Goal: Information Seeking & Learning: Learn about a topic

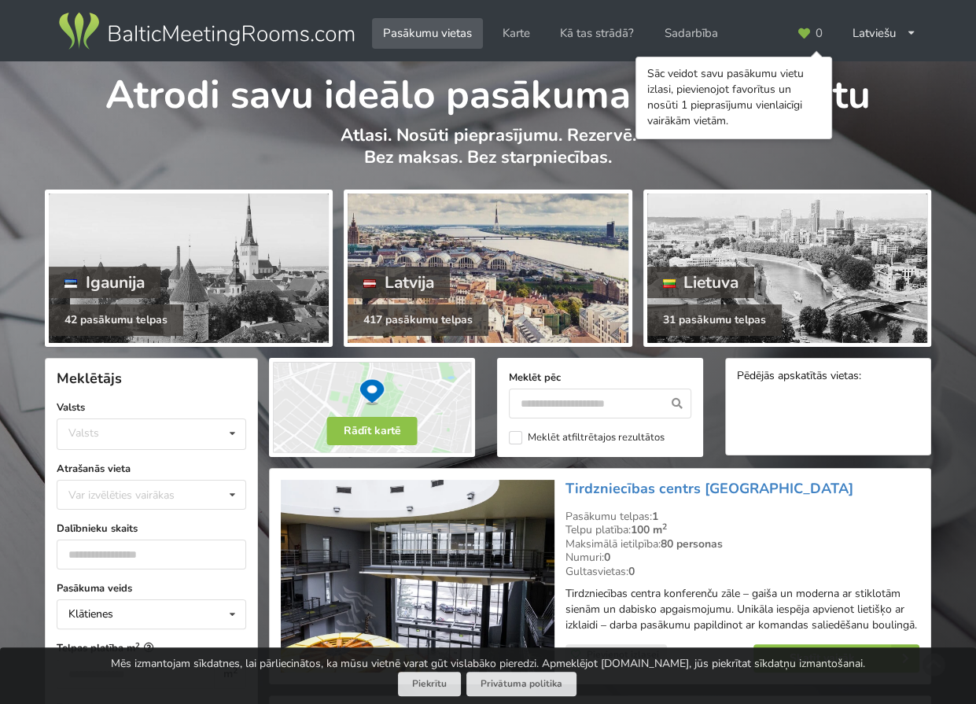
click at [538, 265] on div at bounding box center [488, 267] width 280 height 149
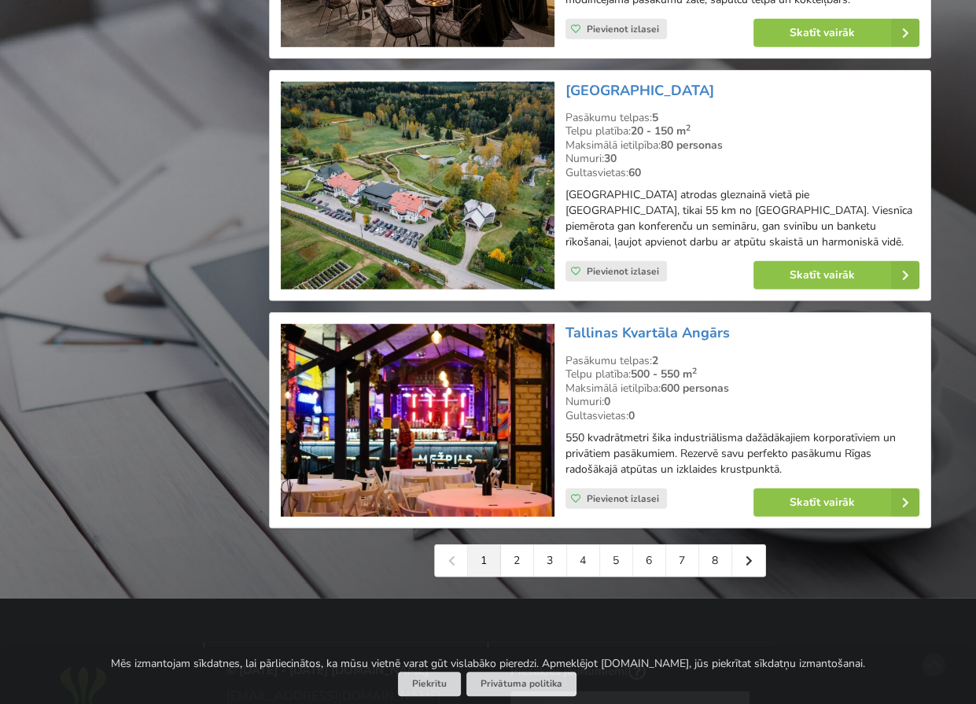
scroll to position [3461, 0]
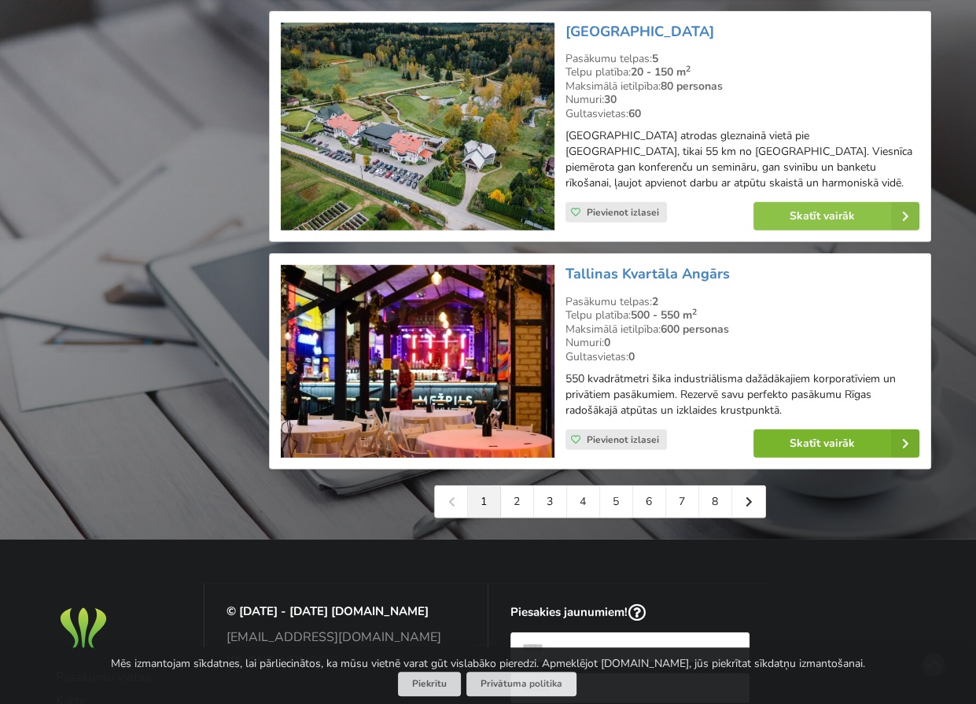
click at [783, 429] on link "Skatīt vairāk" at bounding box center [836, 443] width 166 height 28
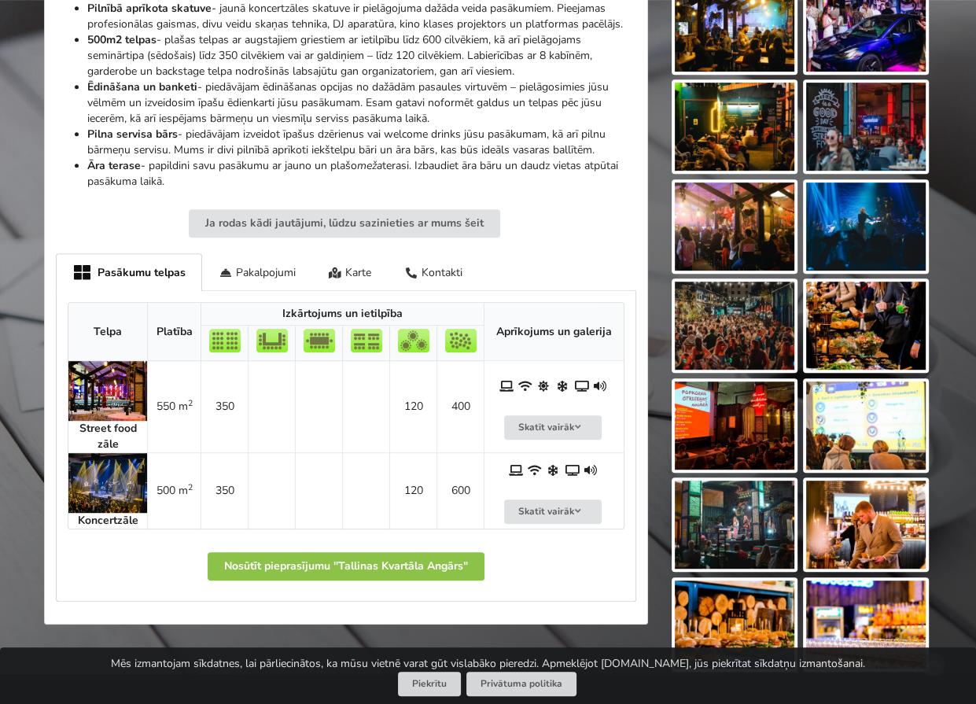
scroll to position [787, 0]
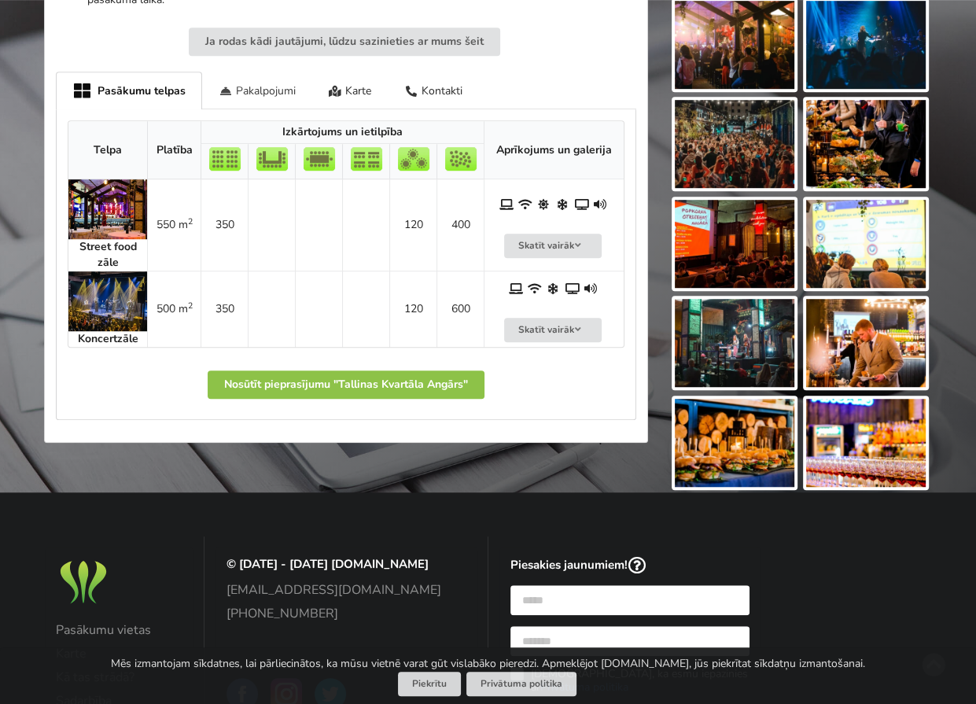
click at [224, 96] on div "Pakalpojumi" at bounding box center [257, 90] width 110 height 37
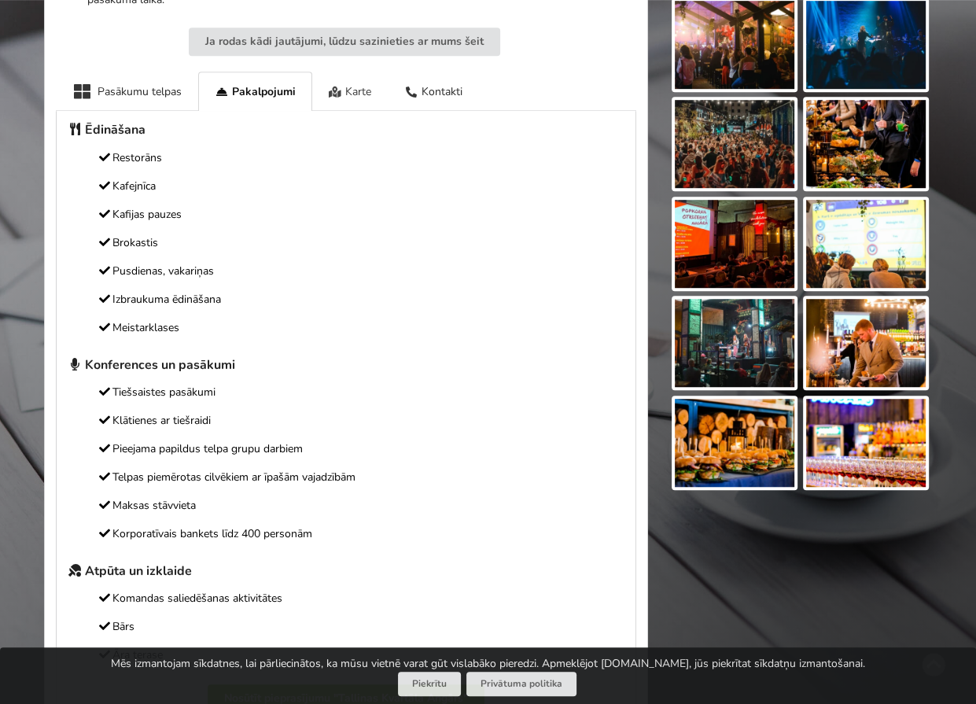
click at [342, 90] on div "Karte" at bounding box center [350, 91] width 76 height 39
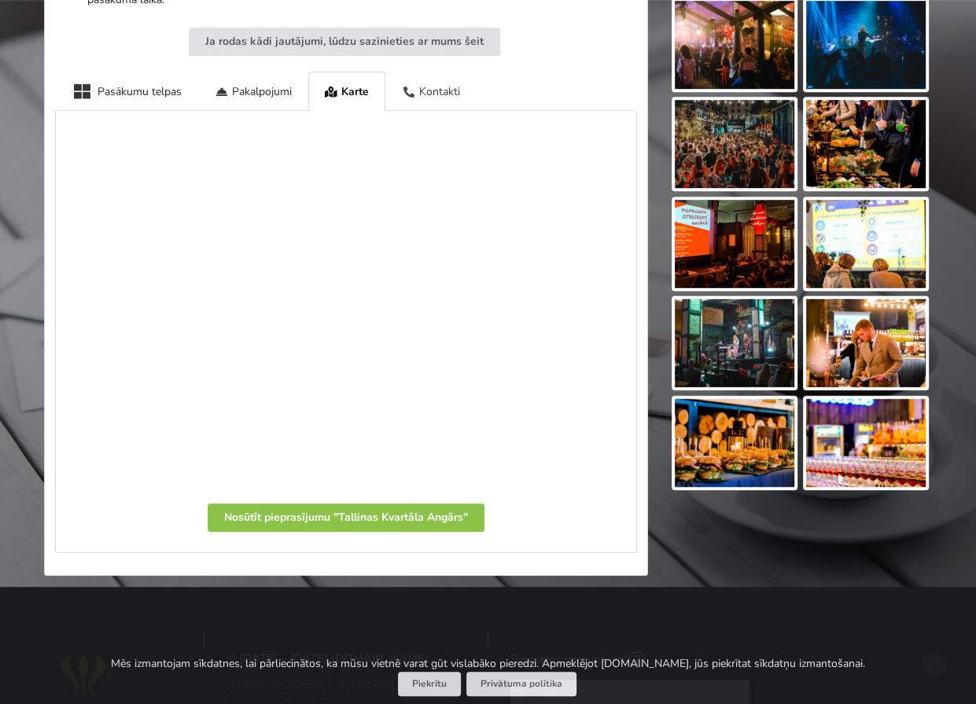
click at [421, 92] on div "Kontakti" at bounding box center [430, 91] width 91 height 39
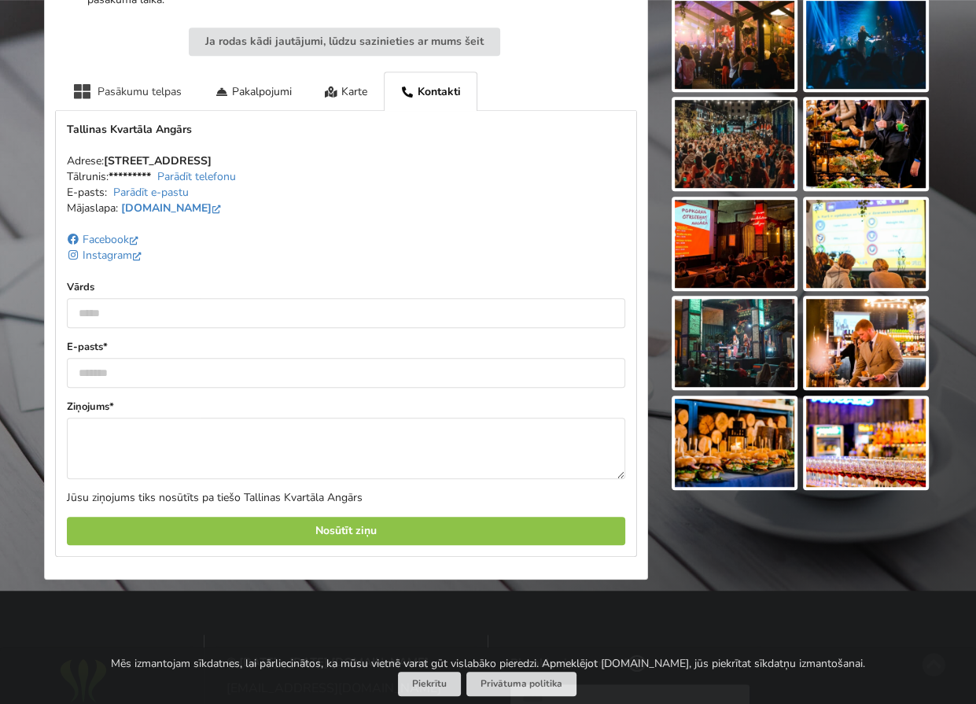
click at [118, 90] on div "Pasākumu telpas" at bounding box center [127, 91] width 142 height 39
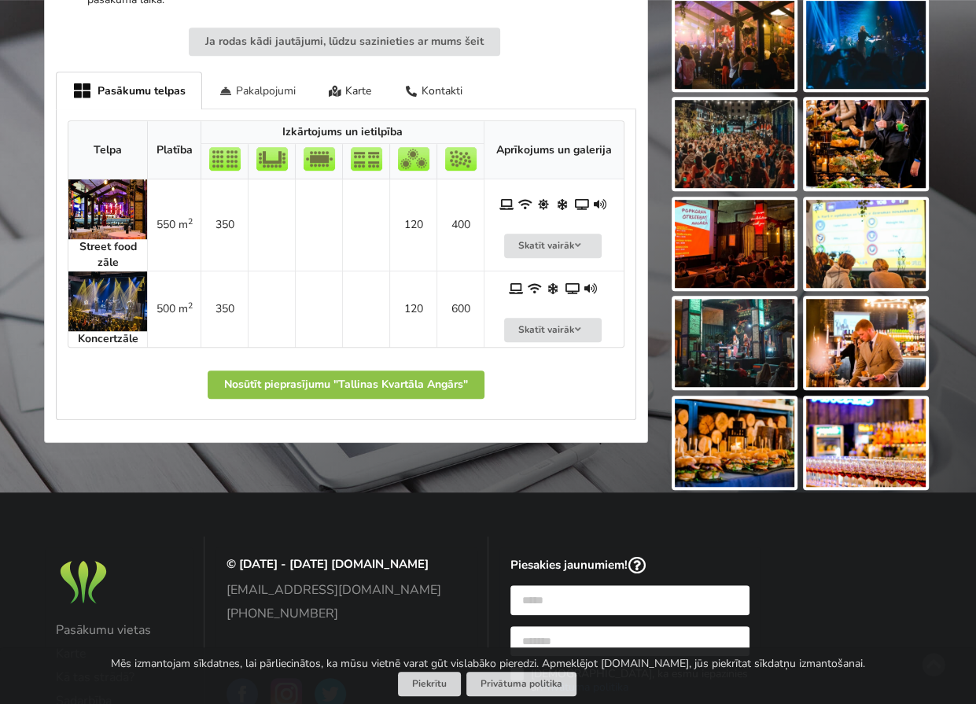
click at [253, 95] on div "Pakalpojumi" at bounding box center [257, 90] width 110 height 37
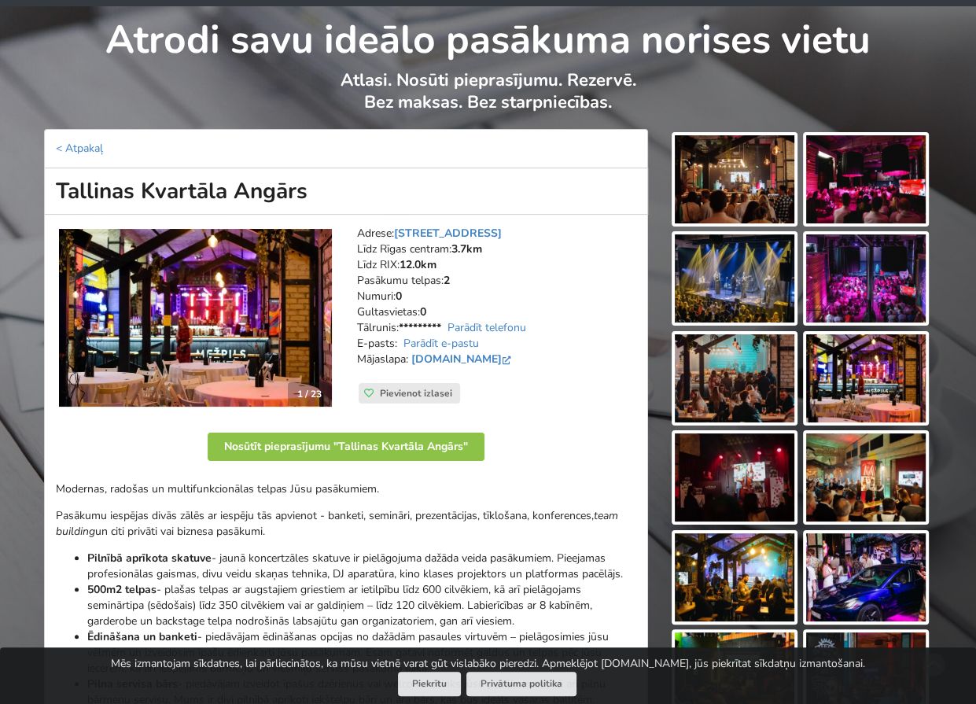
scroll to position [0, 0]
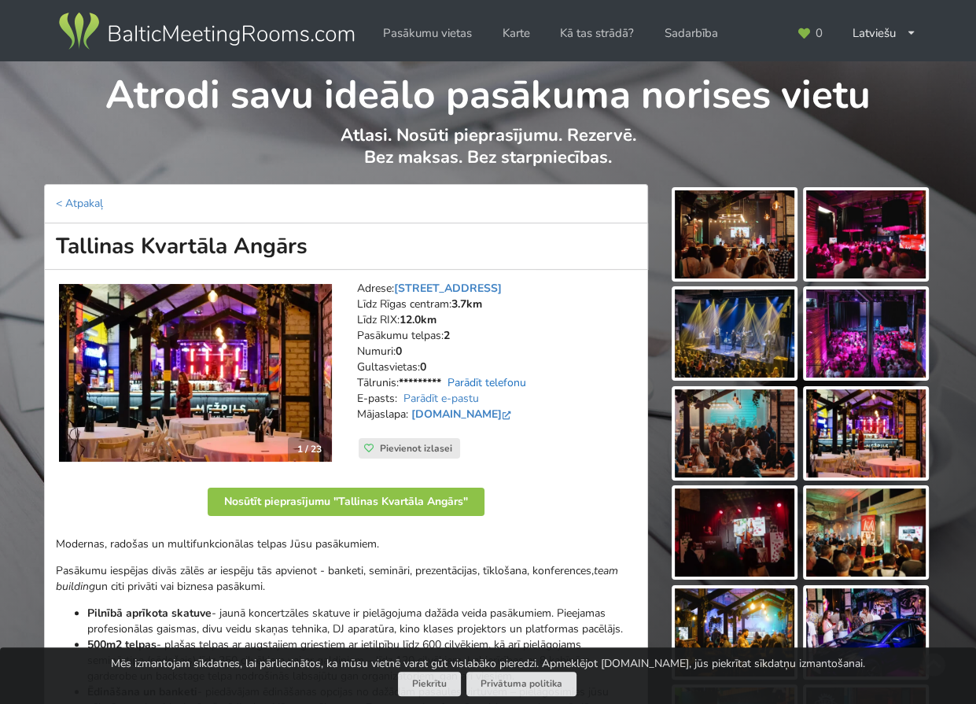
click at [470, 381] on link "Parādīt telefonu" at bounding box center [487, 382] width 79 height 15
click at [750, 251] on img at bounding box center [735, 234] width 120 height 88
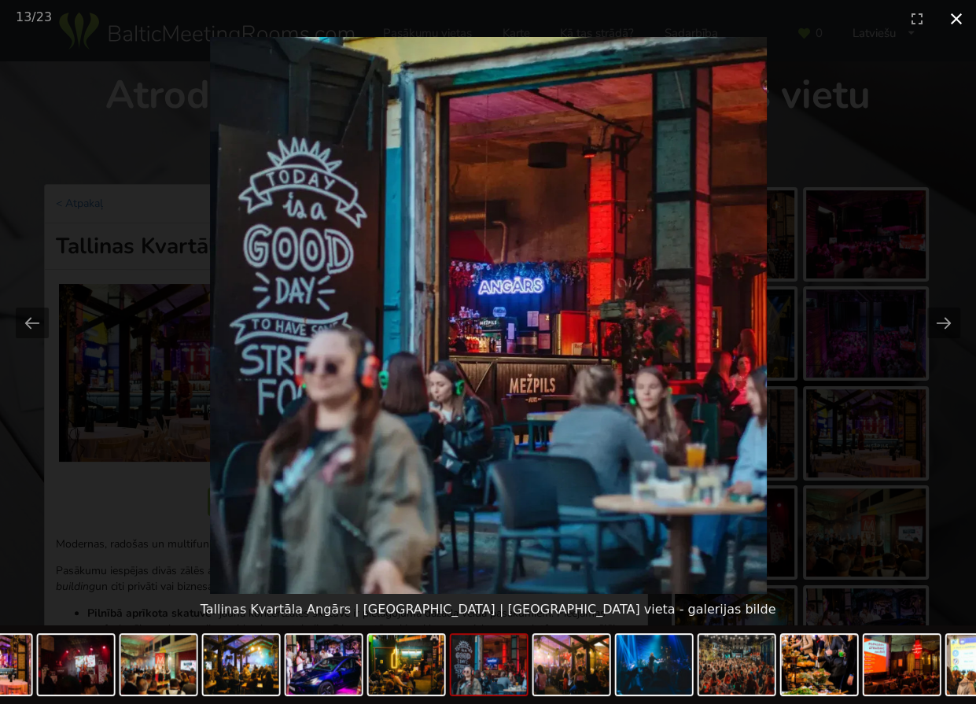
click at [952, 17] on button "Close gallery" at bounding box center [956, 18] width 39 height 37
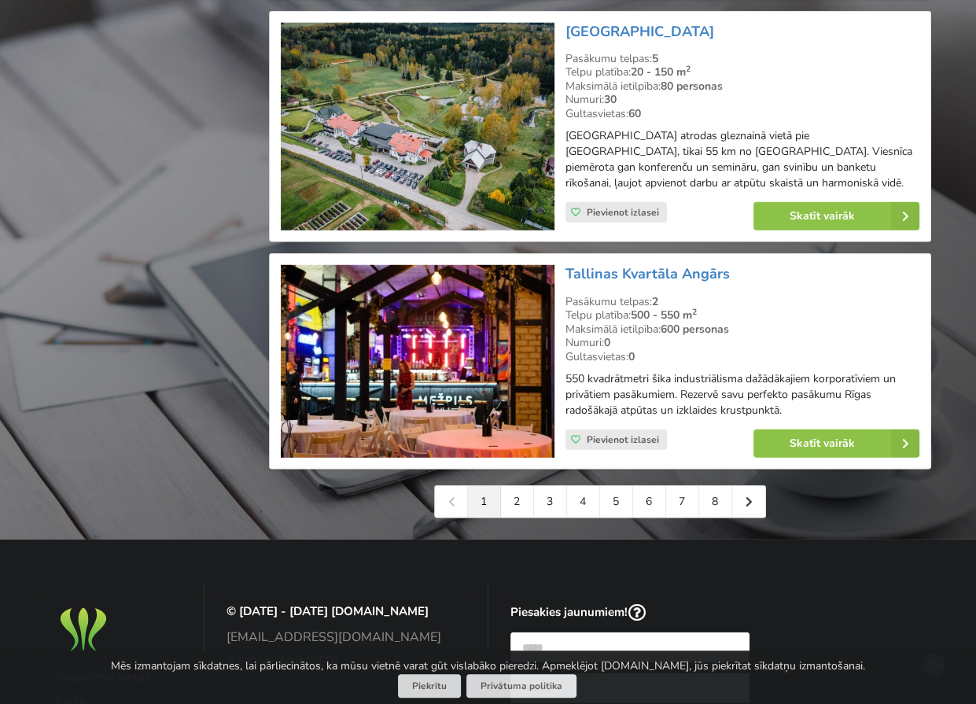
scroll to position [3461, 0]
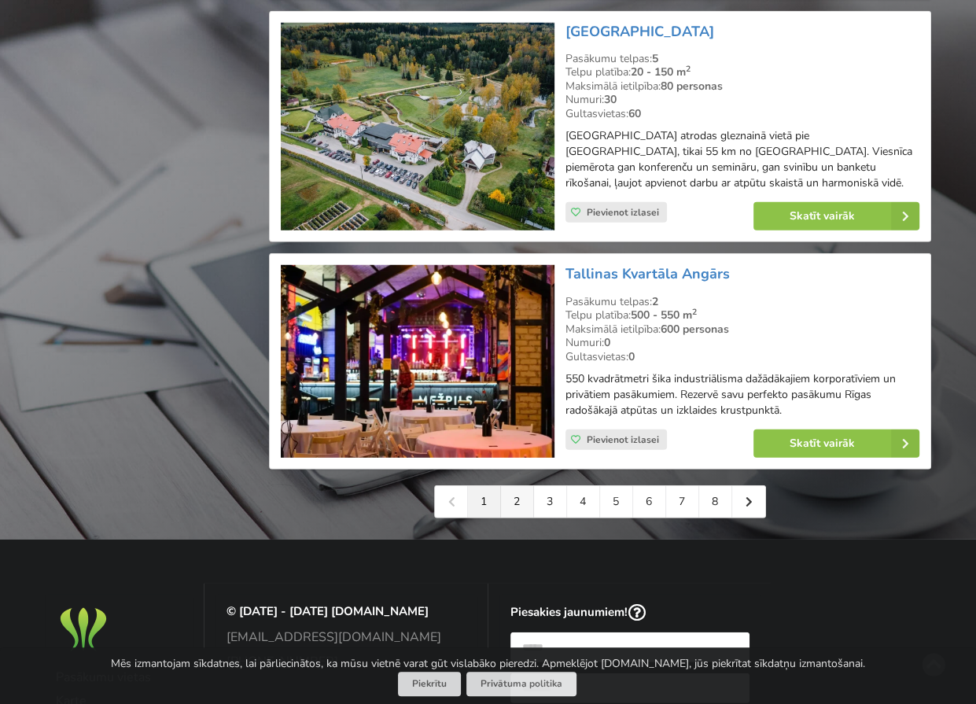
drag, startPoint x: 516, startPoint y: 444, endPoint x: 444, endPoint y: 456, distance: 72.5
click at [516, 486] on link "2" at bounding box center [517, 501] width 33 height 31
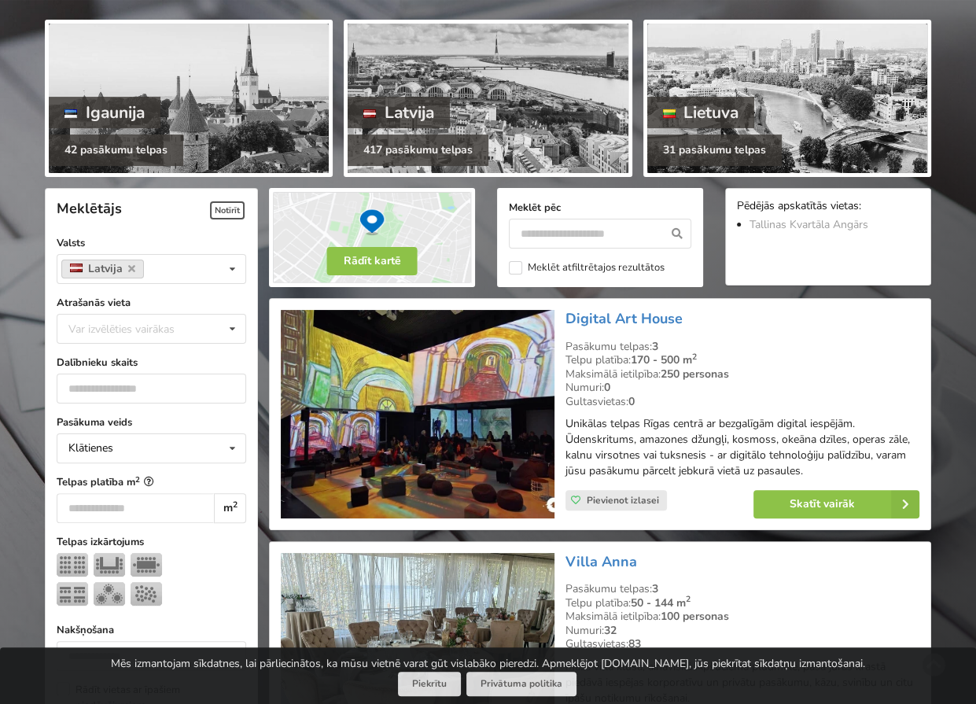
scroll to position [236, 0]
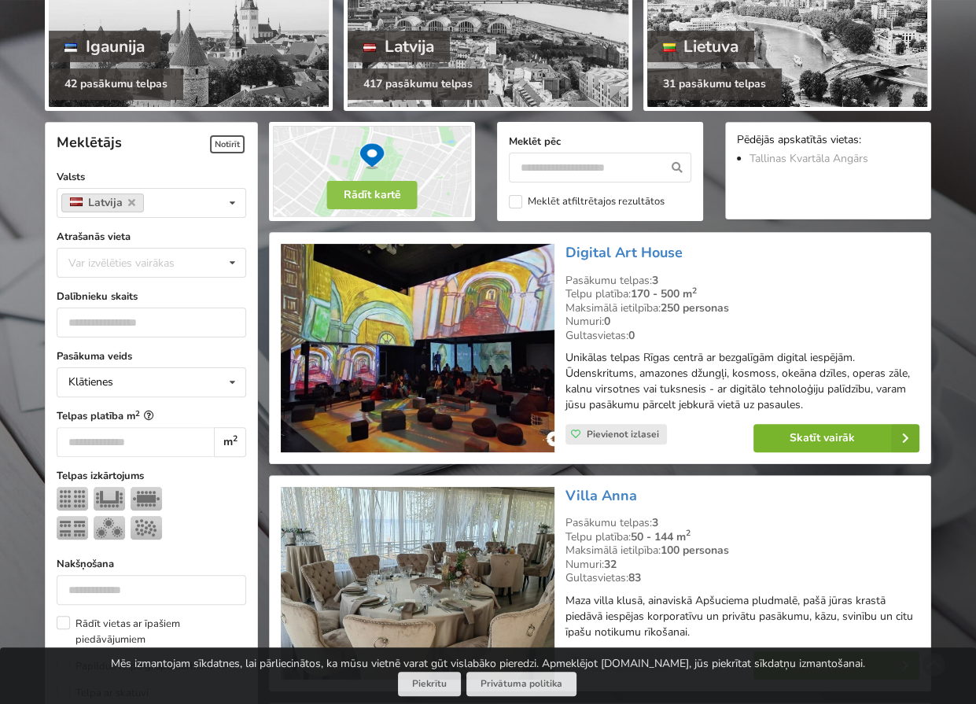
click at [824, 437] on link "Skatīt vairāk" at bounding box center [836, 438] width 166 height 28
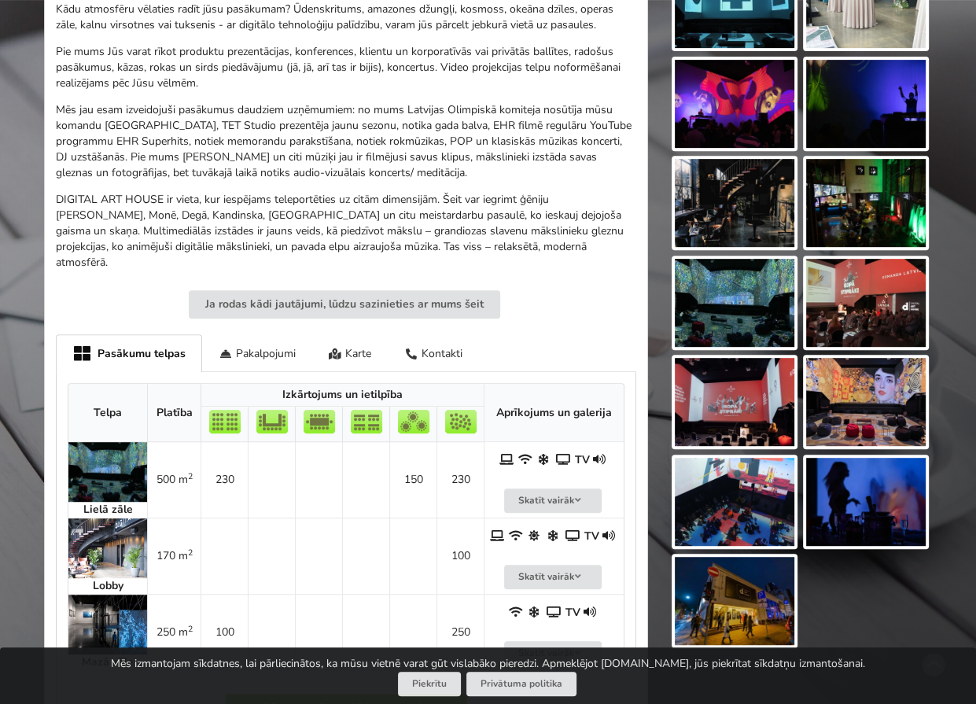
scroll to position [629, 0]
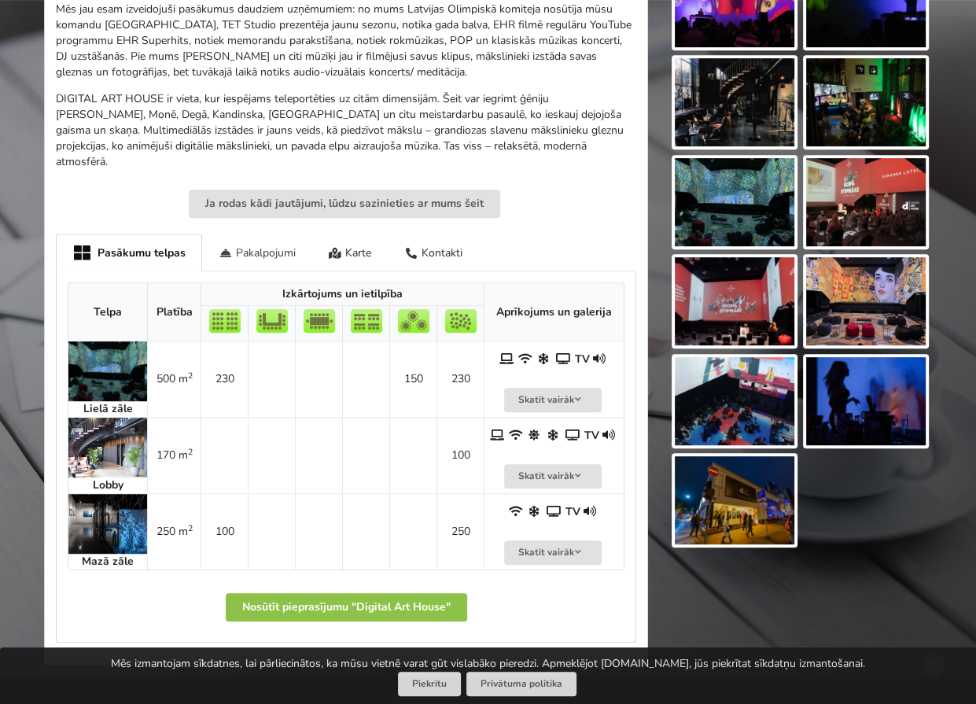
click at [255, 234] on div "Pakalpojumi" at bounding box center [257, 252] width 110 height 37
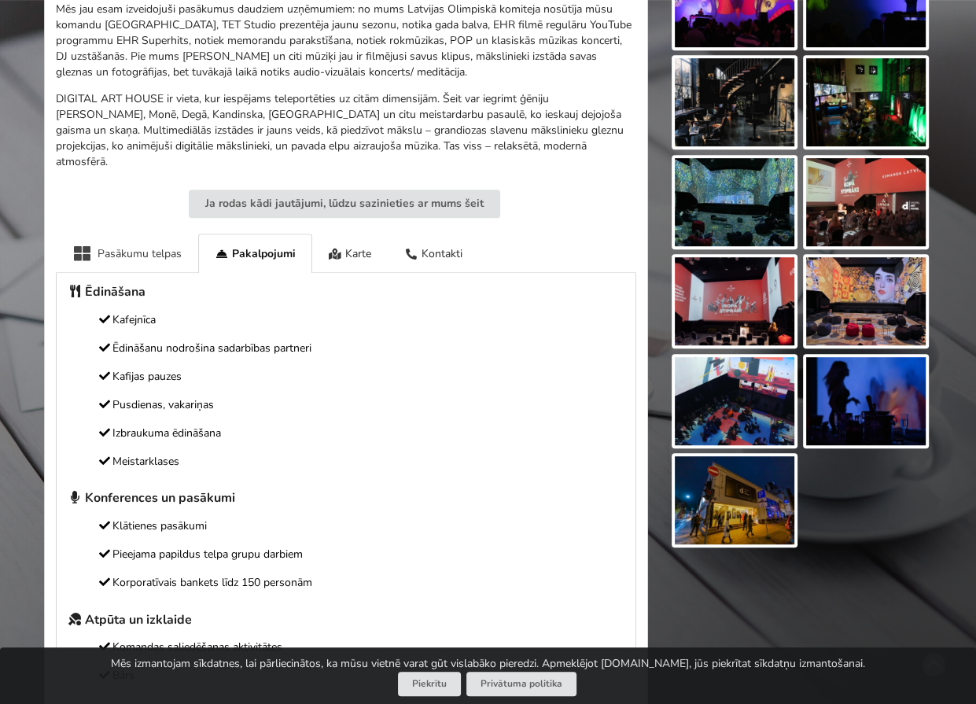
click at [153, 247] on div "Pasākumu telpas" at bounding box center [127, 253] width 142 height 39
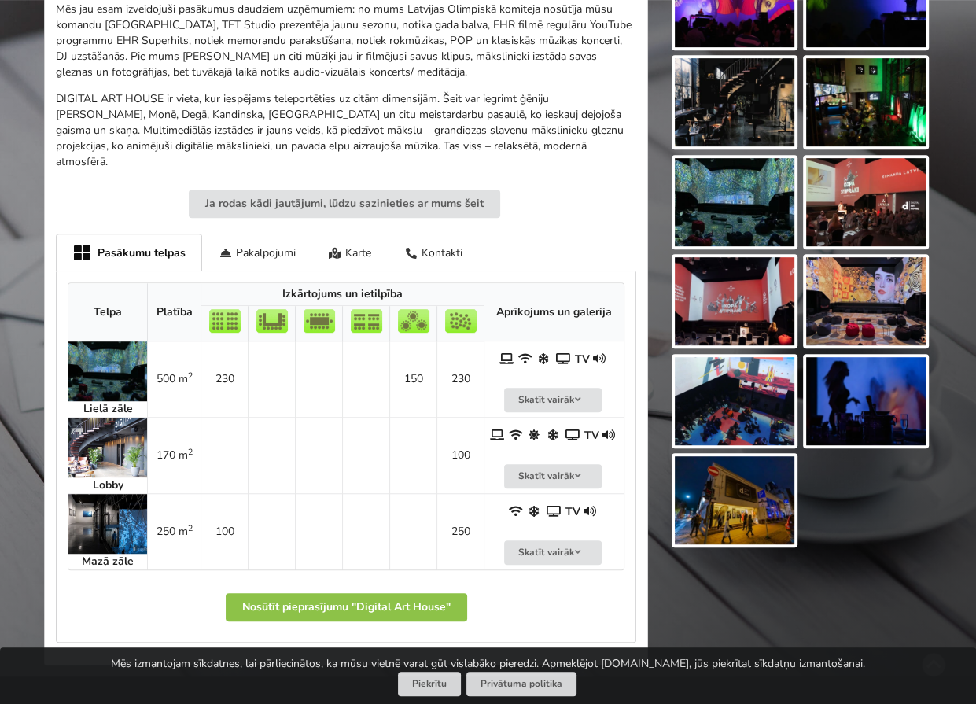
click at [117, 496] on img at bounding box center [107, 524] width 79 height 60
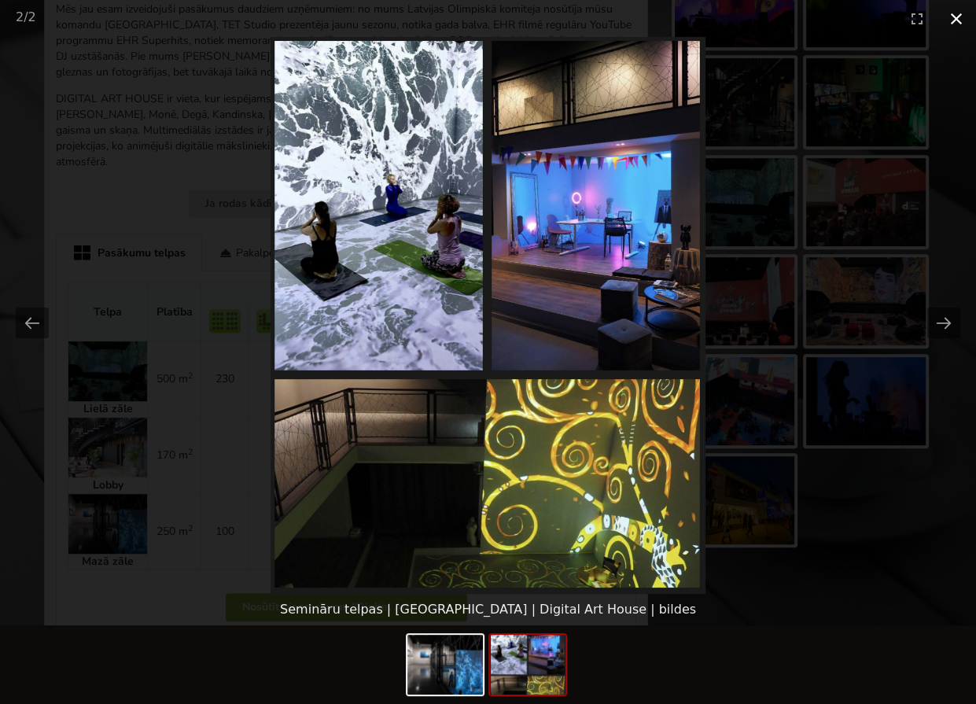
click at [956, 17] on button "Close gallery" at bounding box center [956, 18] width 39 height 37
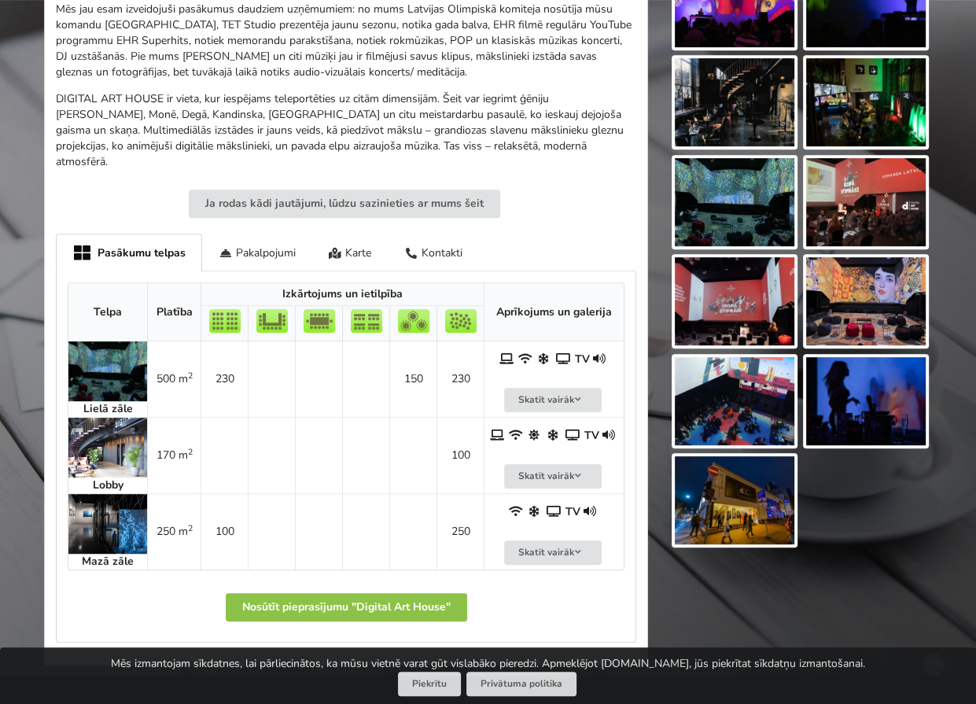
click at [128, 430] on img at bounding box center [107, 448] width 79 height 60
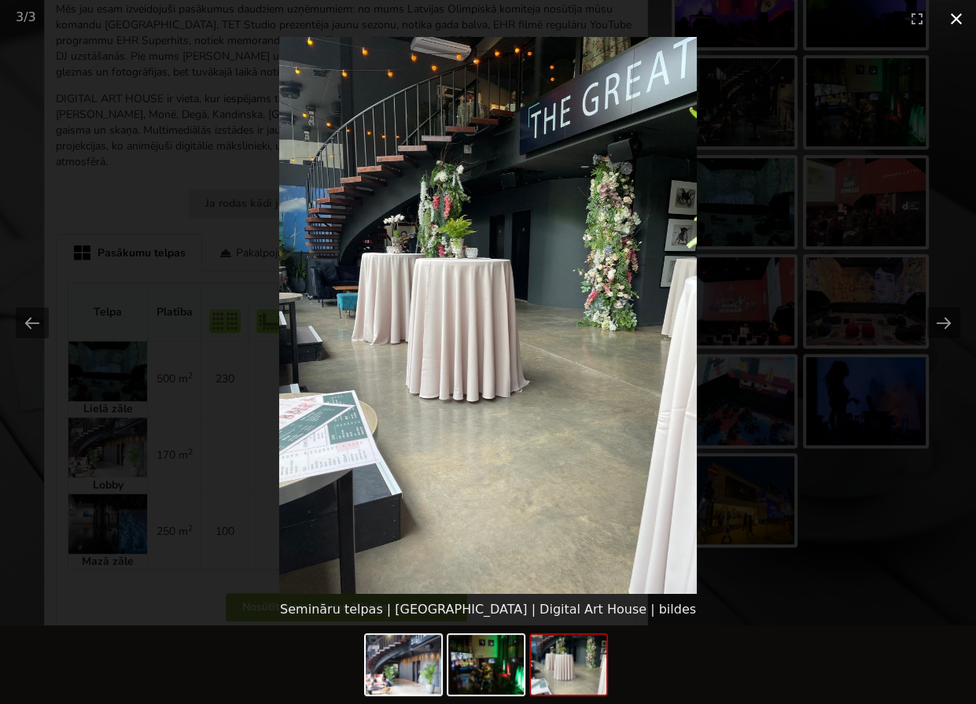
drag, startPoint x: 959, startPoint y: 20, endPoint x: 757, endPoint y: 102, distance: 217.6
click at [958, 20] on button "Close gallery" at bounding box center [956, 18] width 39 height 37
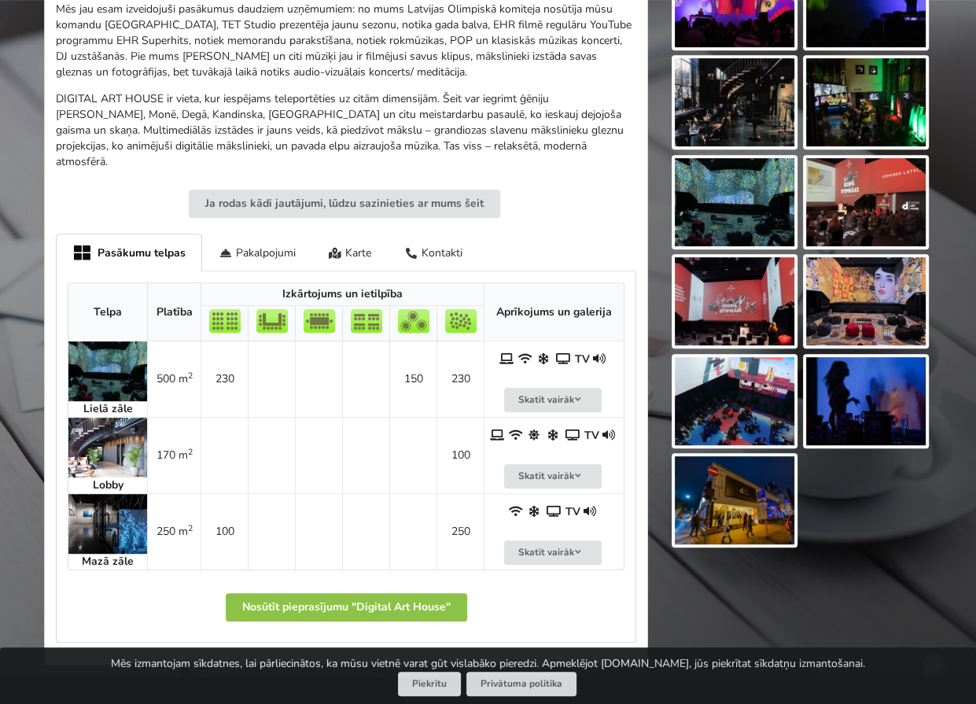
click at [114, 356] on img at bounding box center [107, 371] width 79 height 60
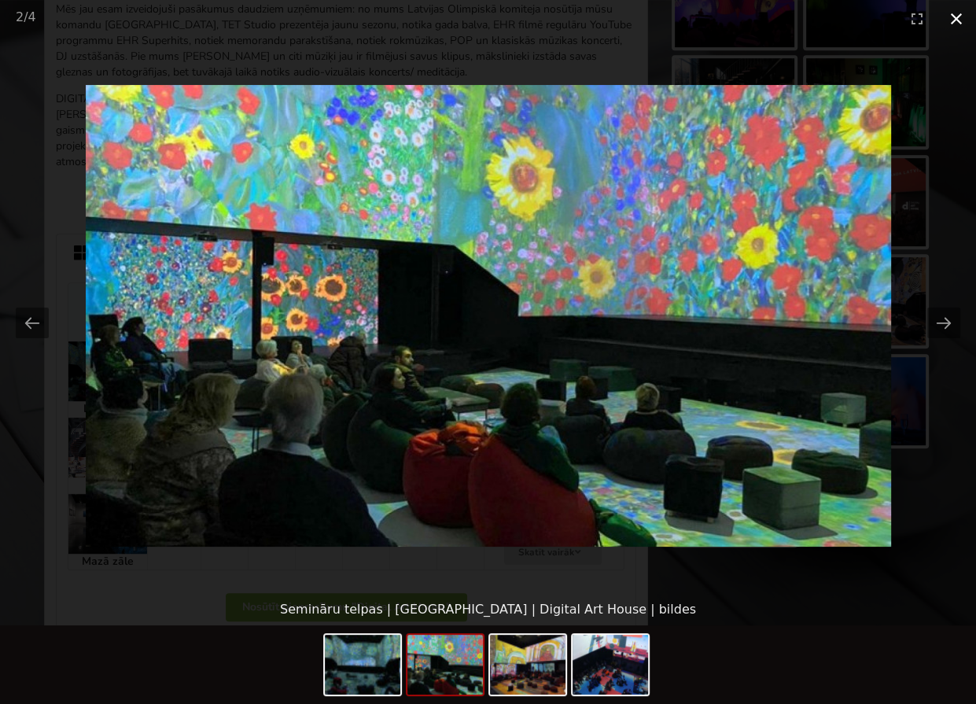
click at [959, 15] on button "Close gallery" at bounding box center [956, 18] width 39 height 37
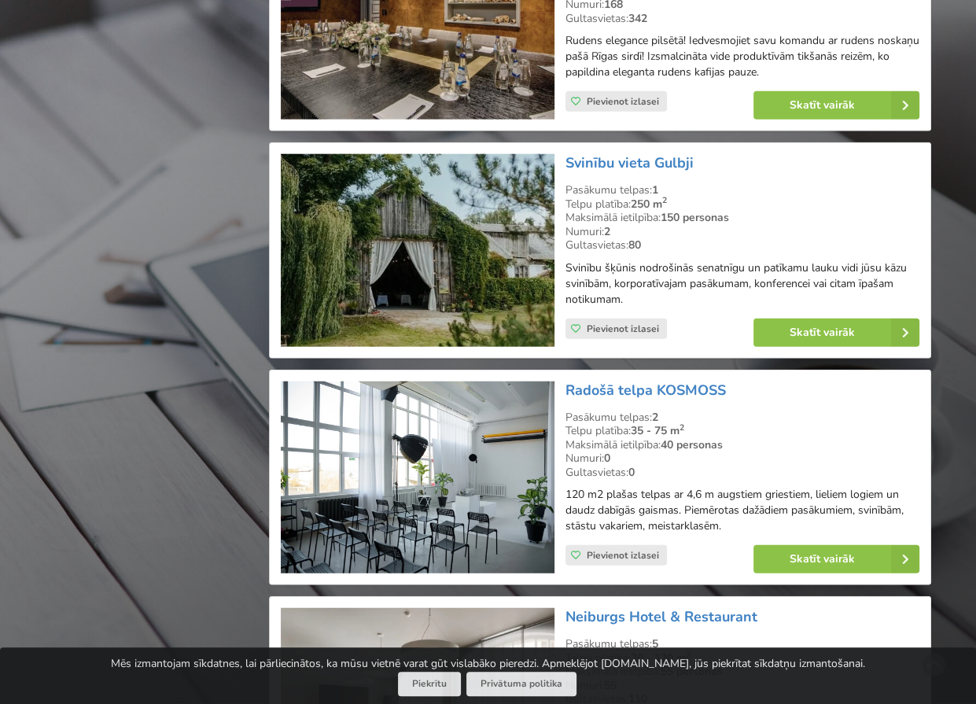
scroll to position [3146, 0]
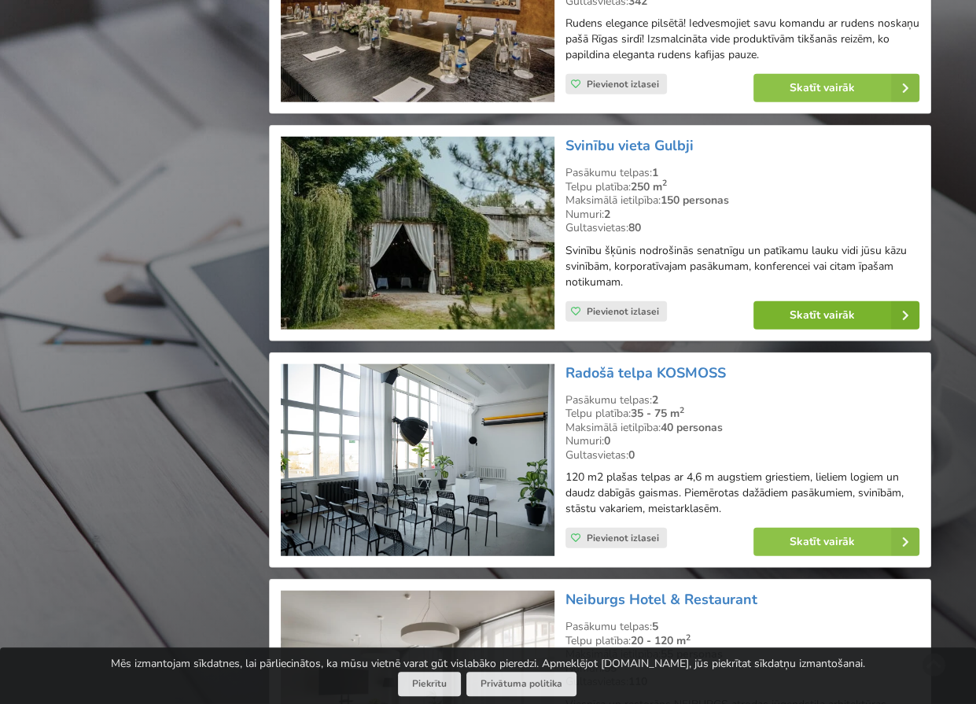
click at [790, 308] on link "Skatīt vairāk" at bounding box center [836, 315] width 166 height 28
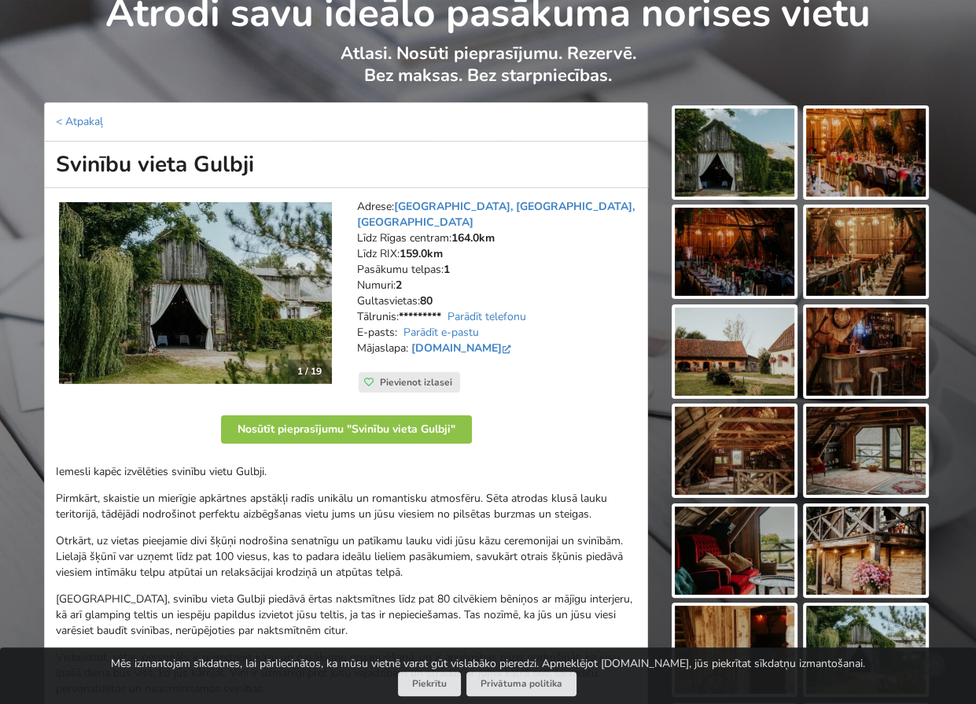
scroll to position [79, 0]
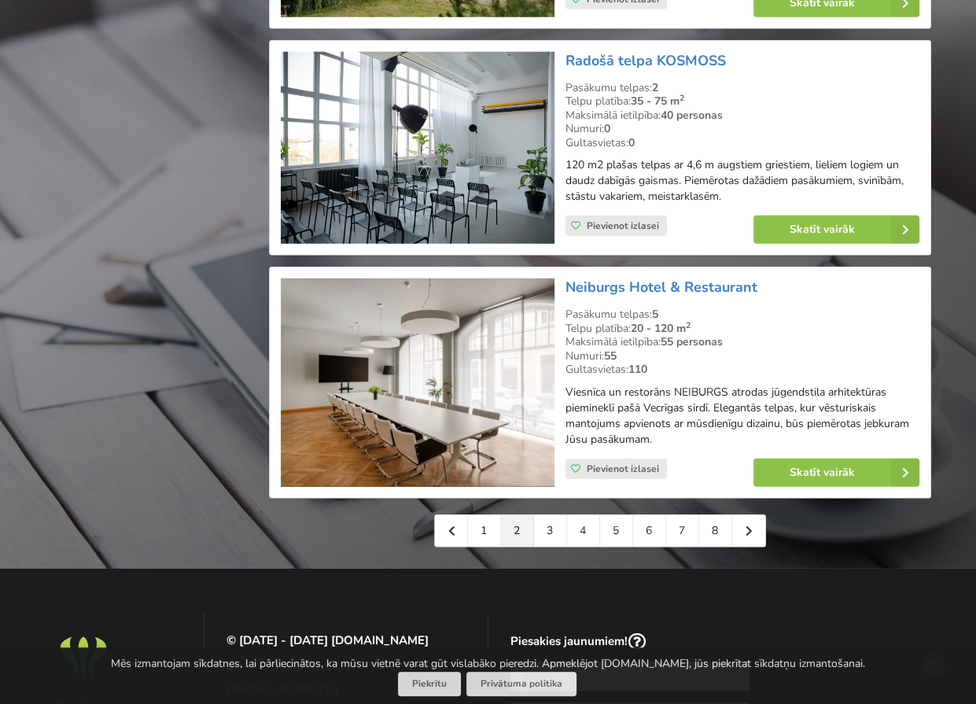
scroll to position [3461, 0]
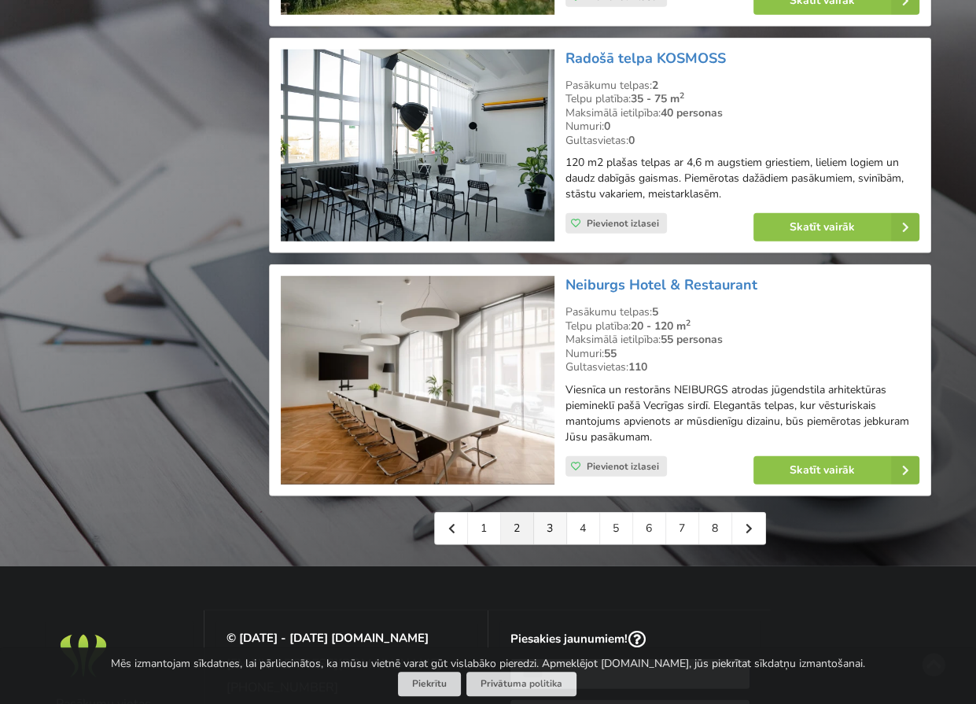
click at [556, 513] on link "3" at bounding box center [550, 528] width 33 height 31
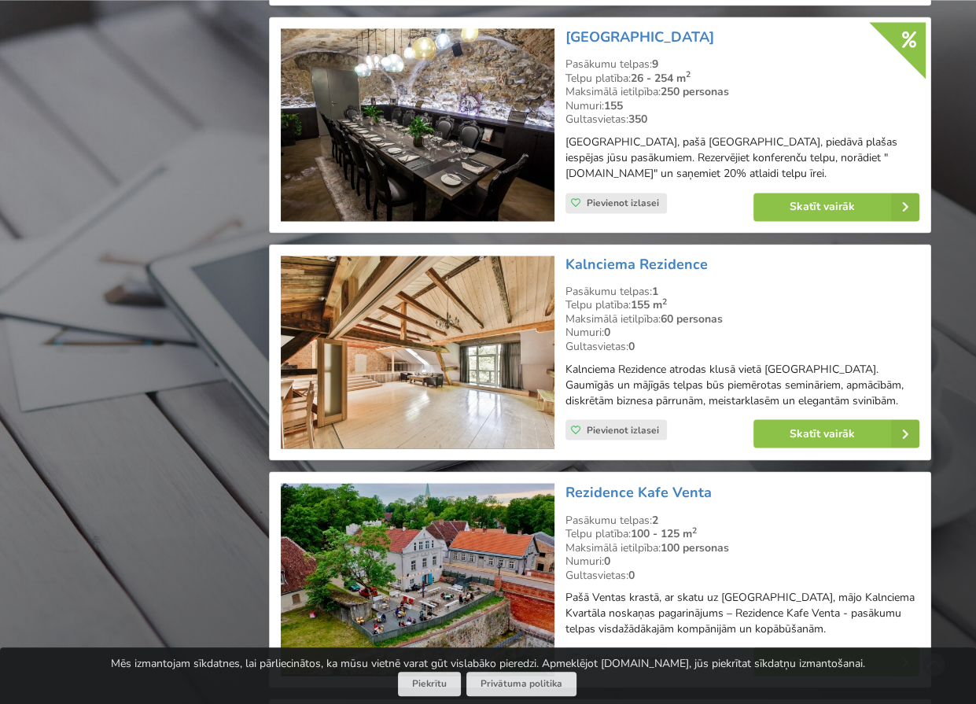
scroll to position [1966, 0]
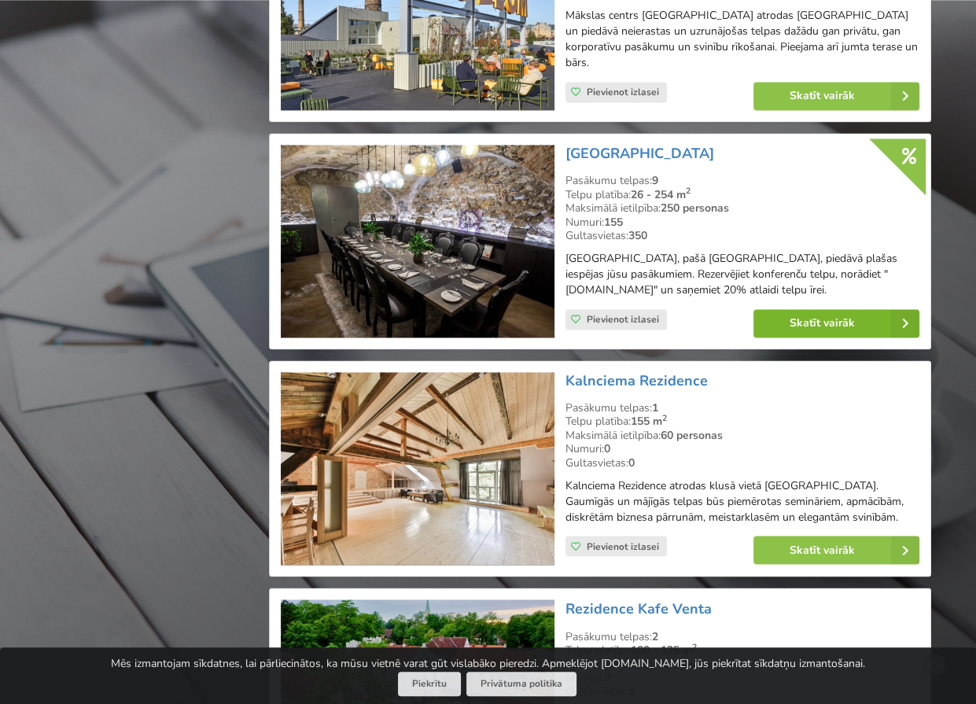
click at [828, 314] on link "Skatīt vairāk" at bounding box center [836, 323] width 166 height 28
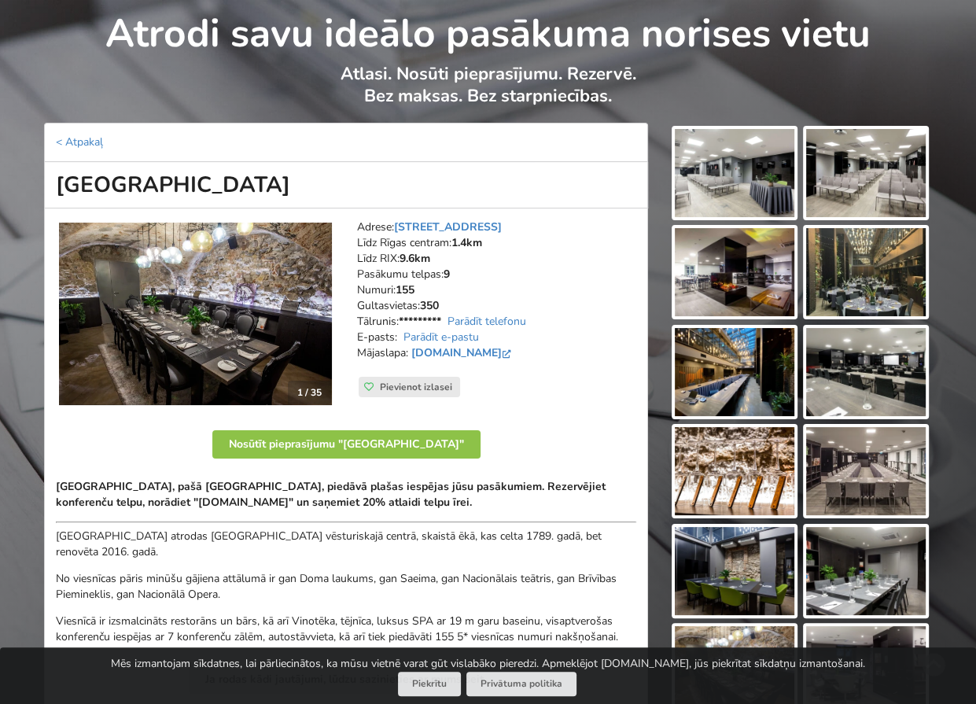
scroll to position [79, 0]
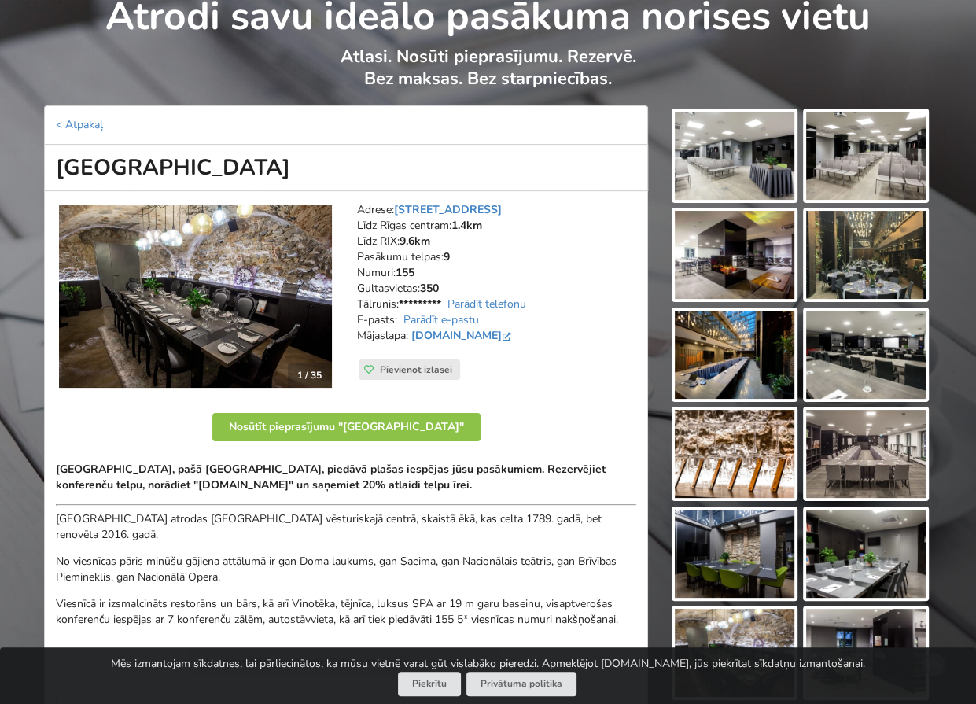
click at [751, 427] on img at bounding box center [735, 454] width 120 height 88
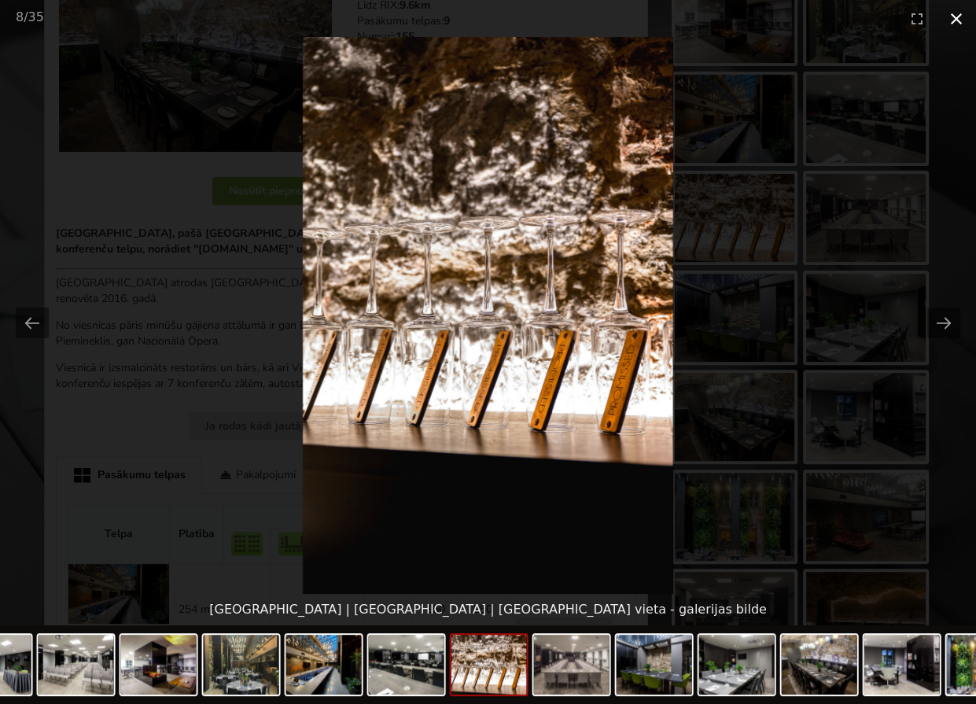
click at [953, 19] on button "Close gallery" at bounding box center [956, 18] width 39 height 37
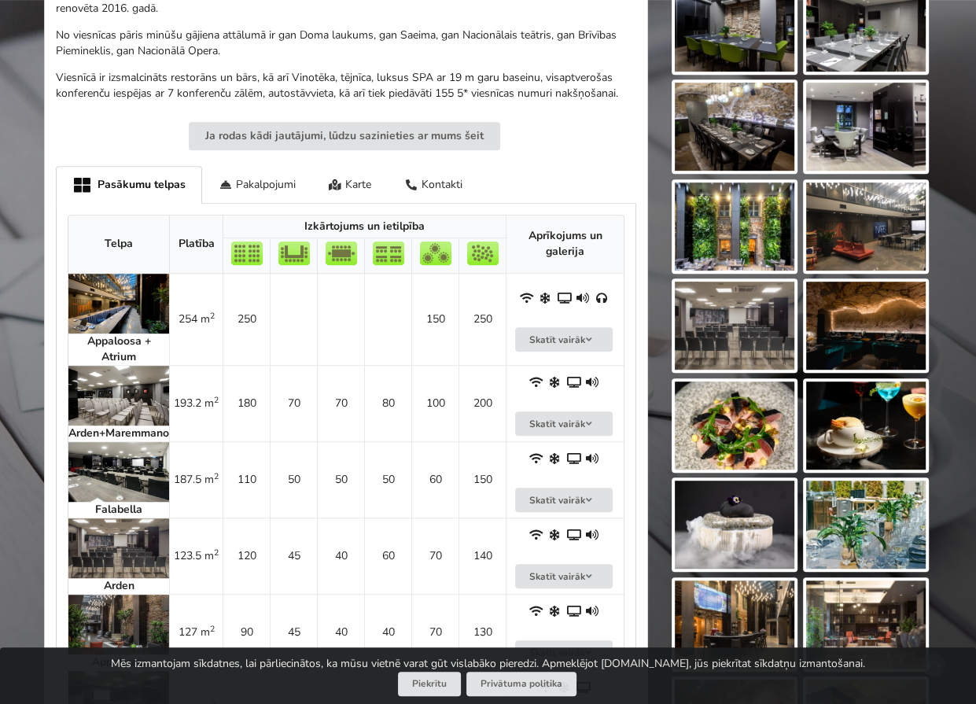
scroll to position [629, 0]
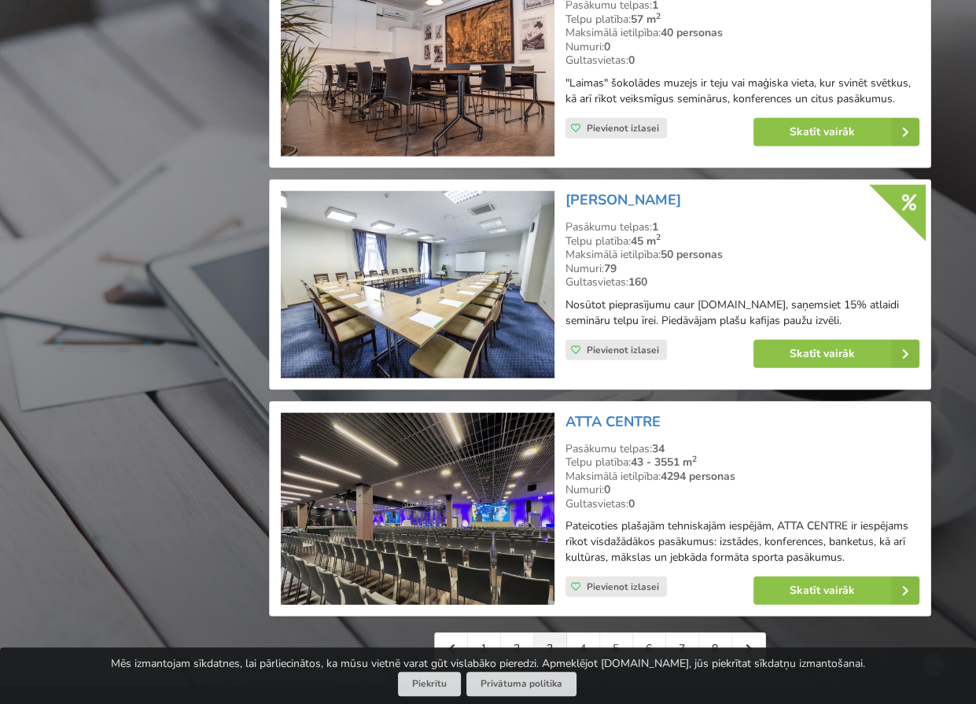
scroll to position [3618, 0]
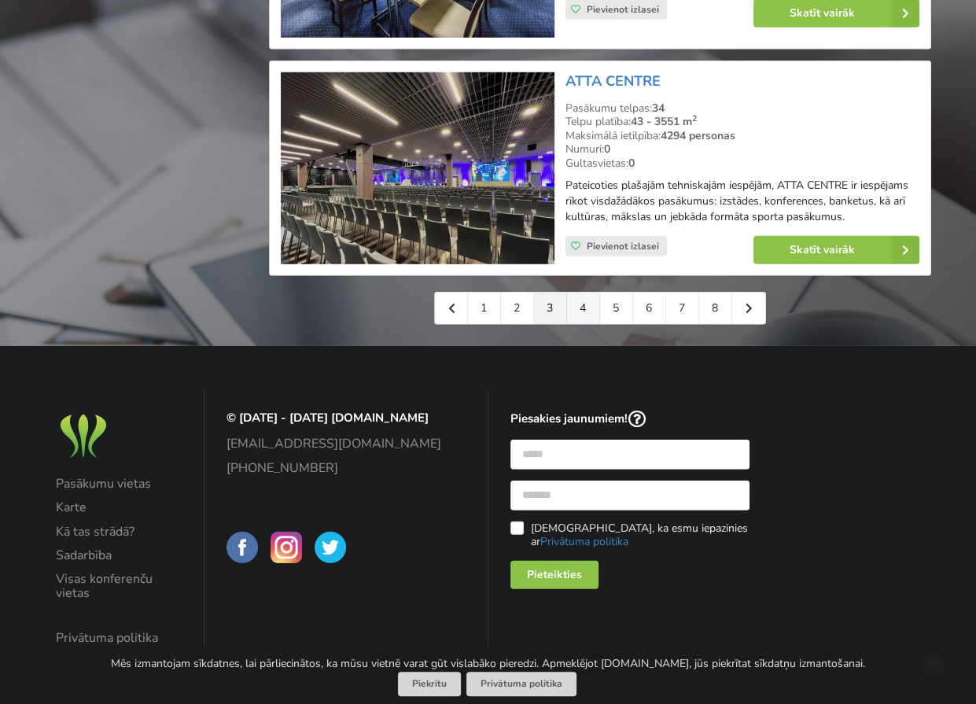
click at [588, 293] on link "4" at bounding box center [583, 308] width 33 height 31
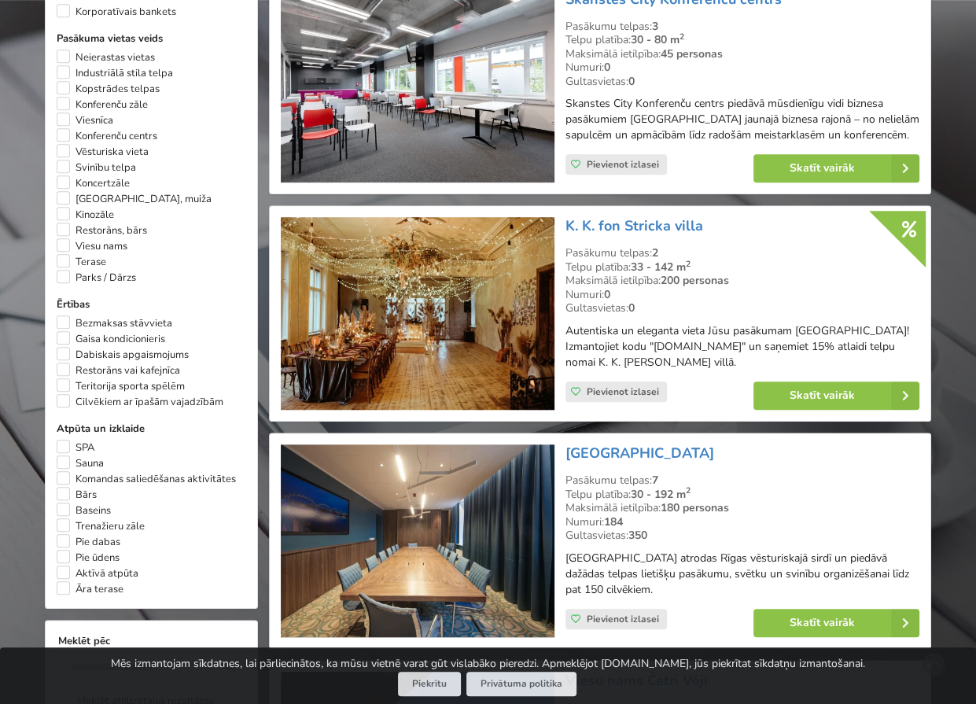
scroll to position [1022, 0]
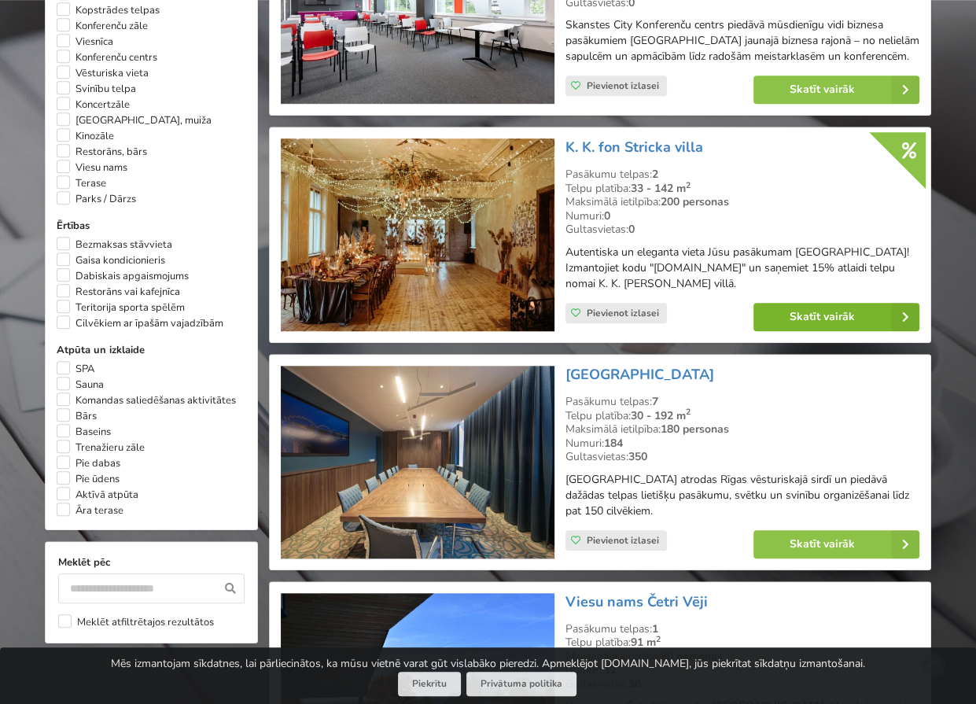
click at [794, 318] on link "Skatīt vairāk" at bounding box center [836, 317] width 166 height 28
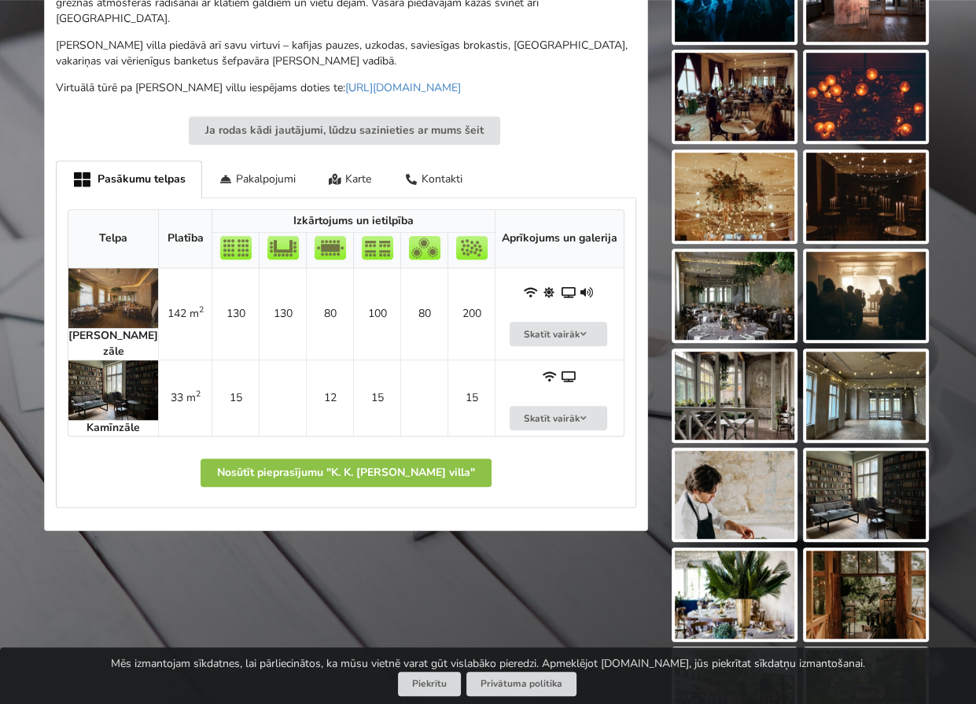
scroll to position [708, 0]
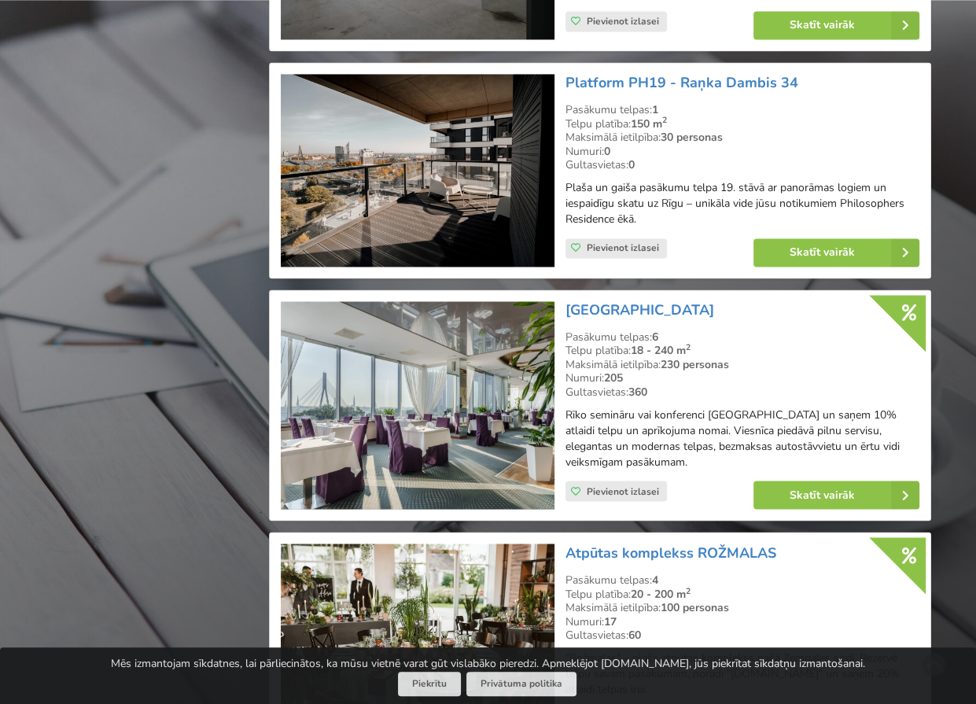
scroll to position [2045, 0]
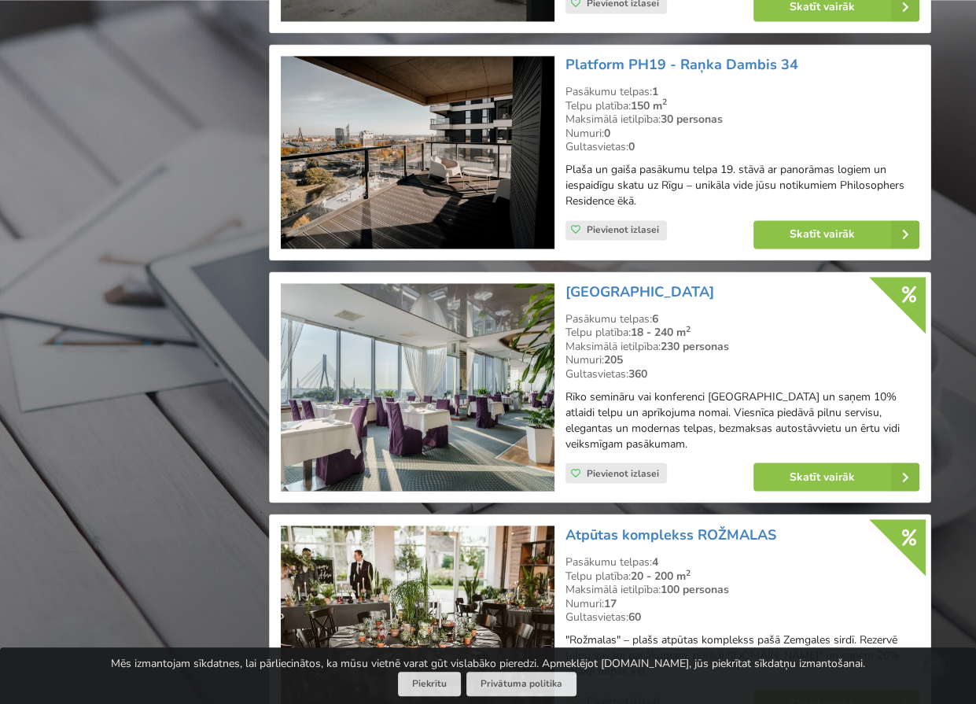
click at [271, 409] on div "[GEOGRAPHIC_DATA] Pasākumu telpas: 6 Telpu platība: 18 - 240 m 2 Maksimālā ieti…" at bounding box center [600, 387] width 662 height 232
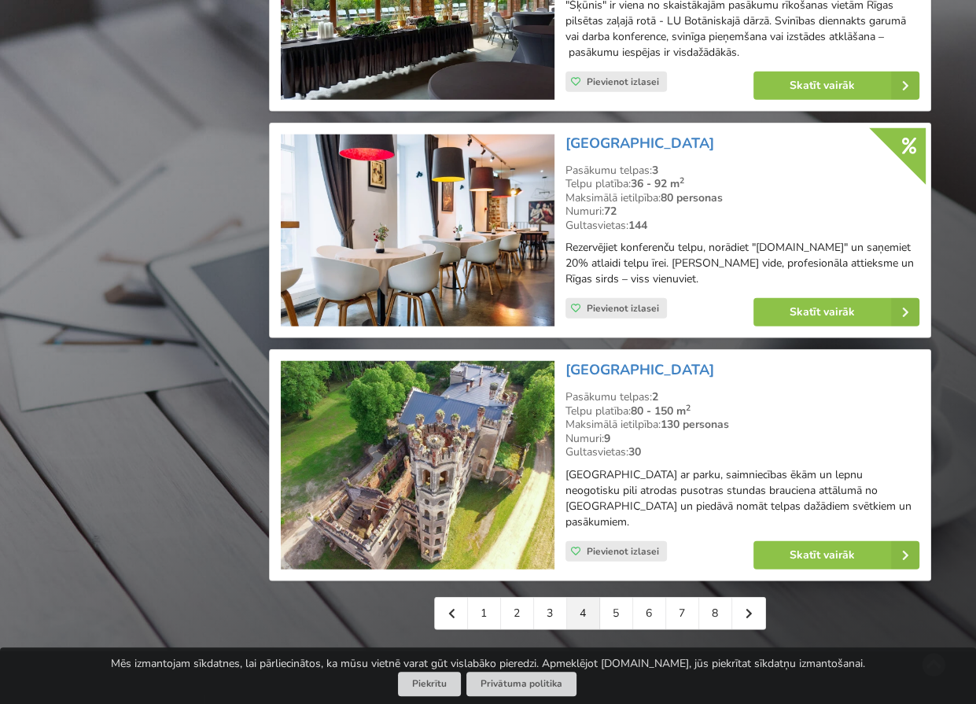
scroll to position [3461, 0]
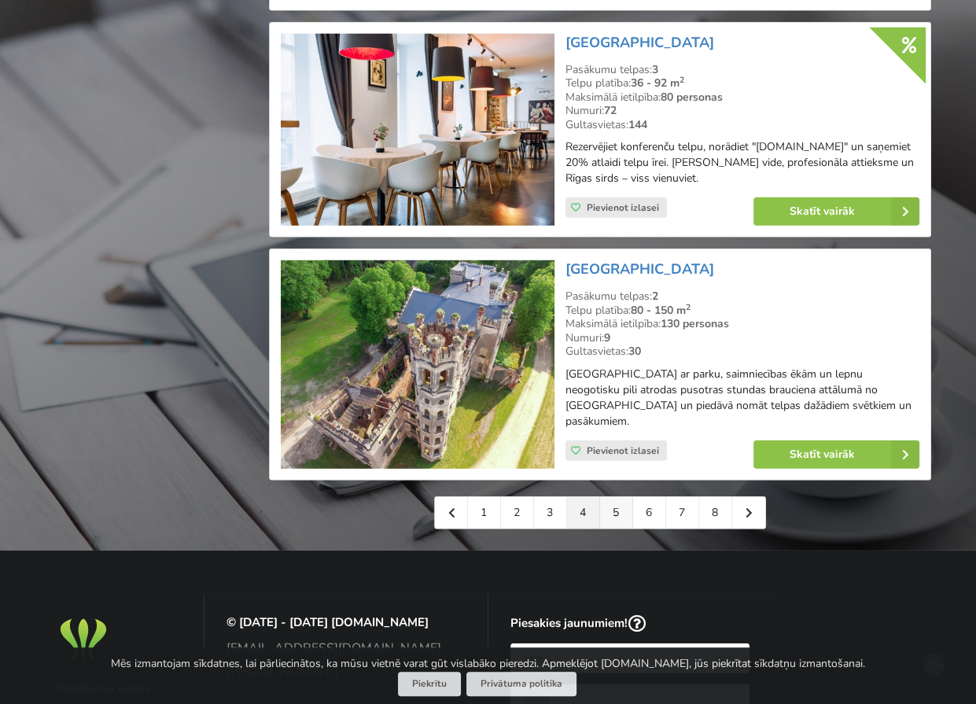
click at [611, 497] on link "5" at bounding box center [616, 512] width 33 height 31
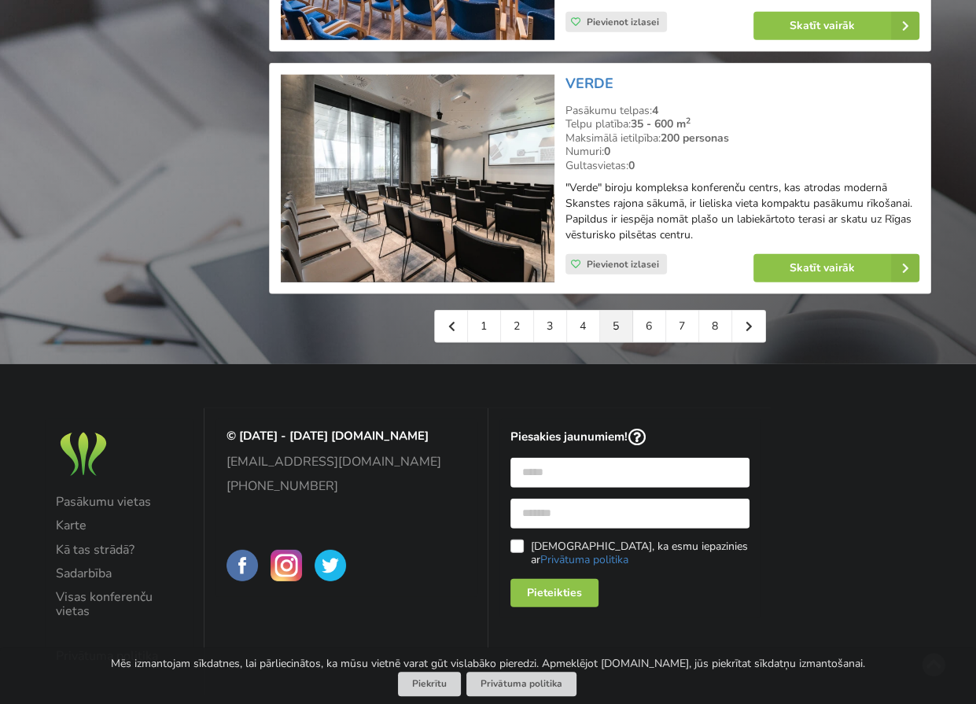
scroll to position [3637, 0]
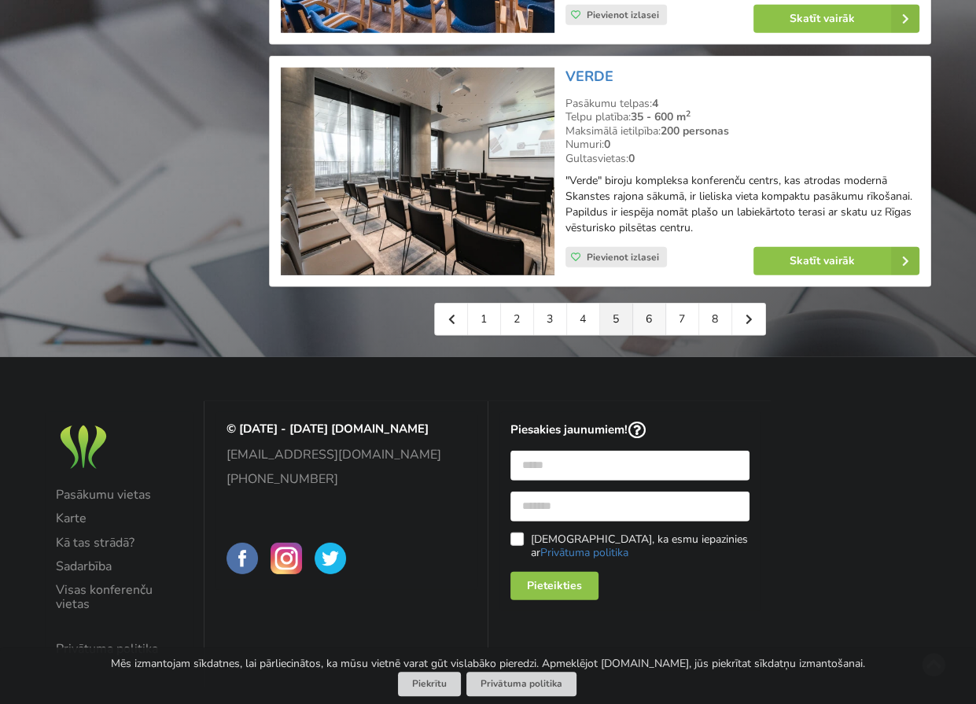
click at [658, 304] on link "6" at bounding box center [649, 319] width 33 height 31
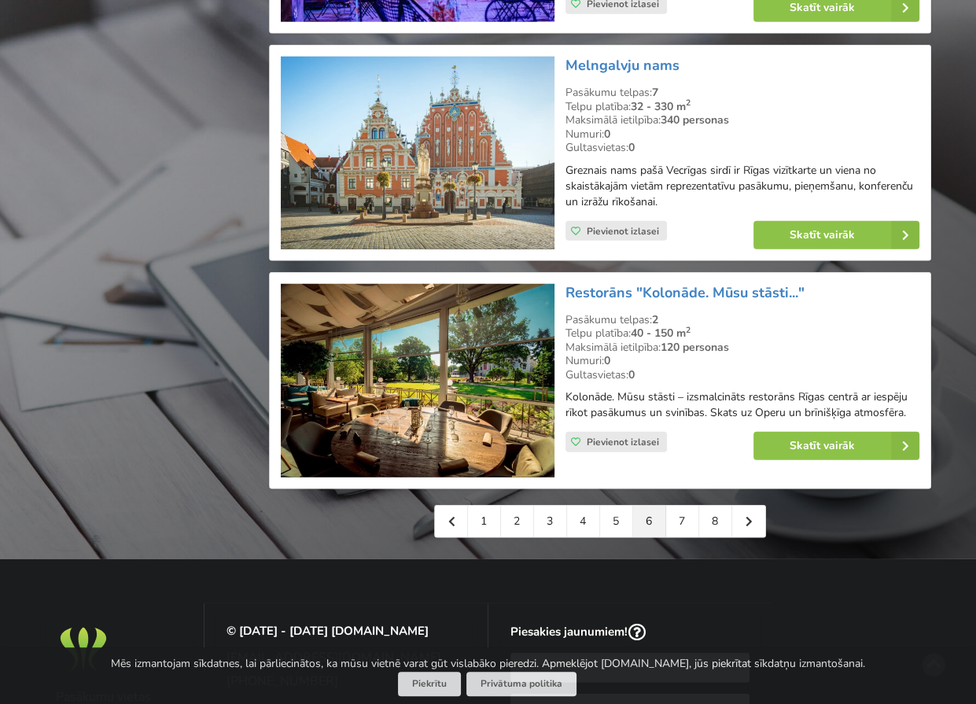
scroll to position [3382, 0]
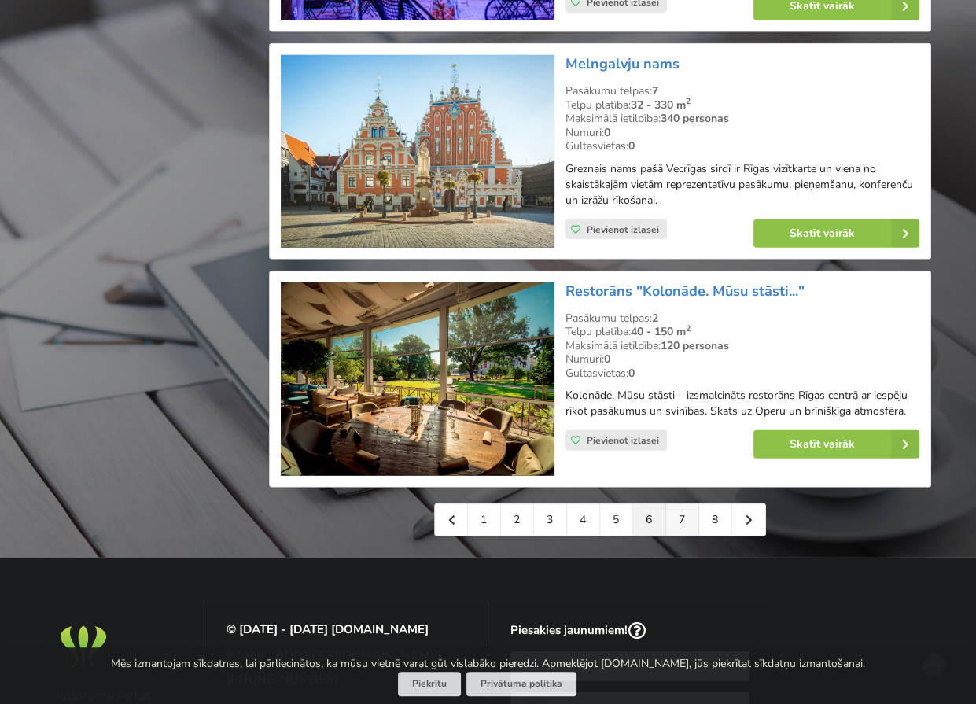
click at [681, 529] on link "7" at bounding box center [682, 519] width 33 height 31
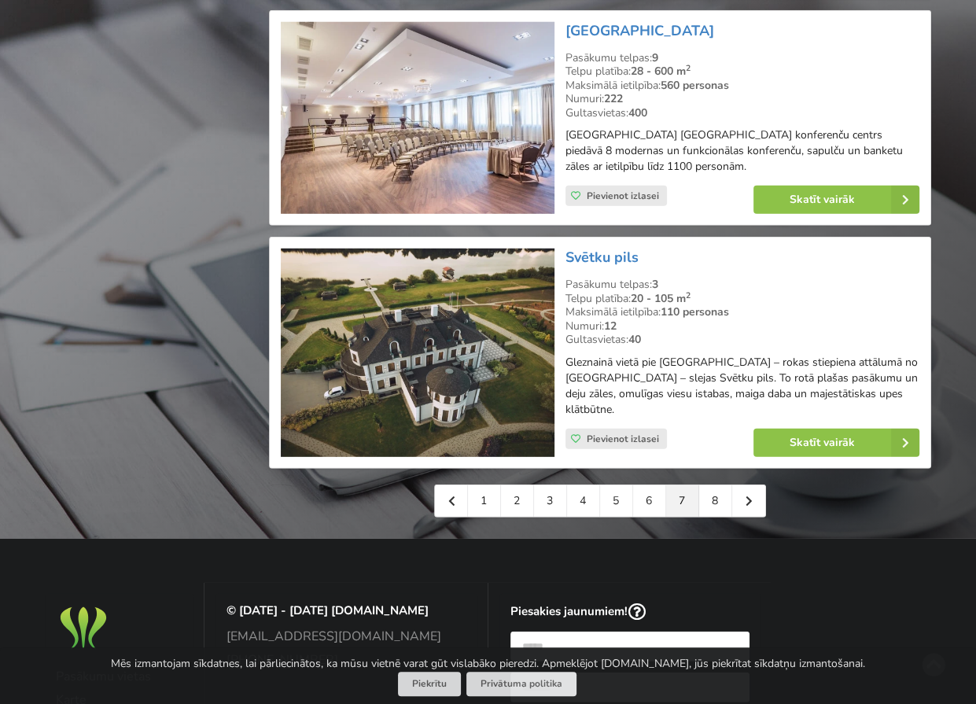
scroll to position [3539, 0]
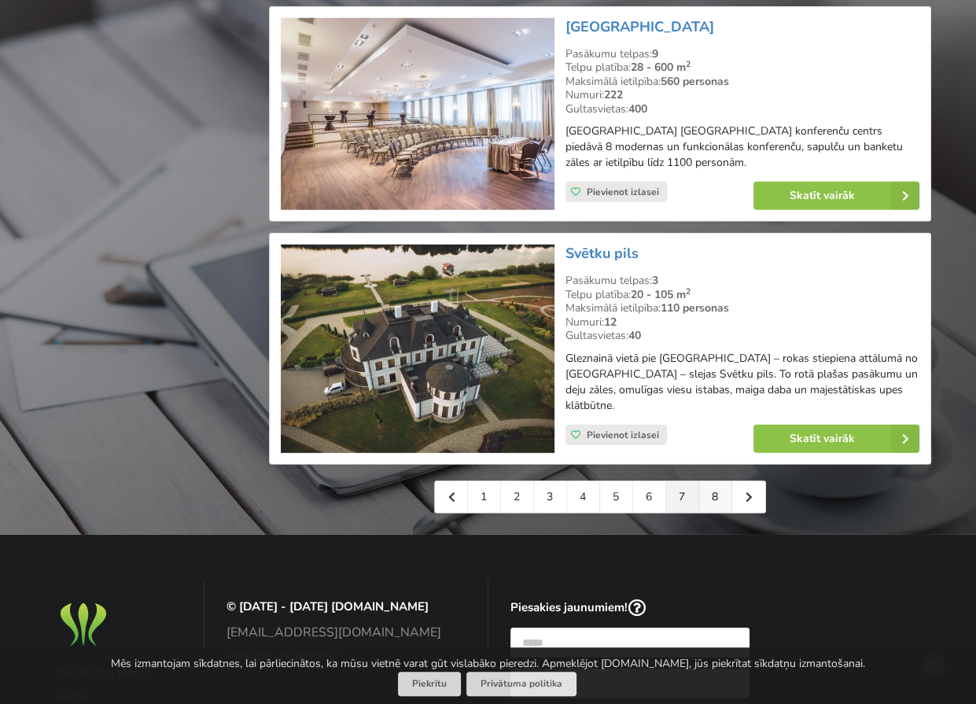
click at [713, 481] on link "8" at bounding box center [715, 496] width 33 height 31
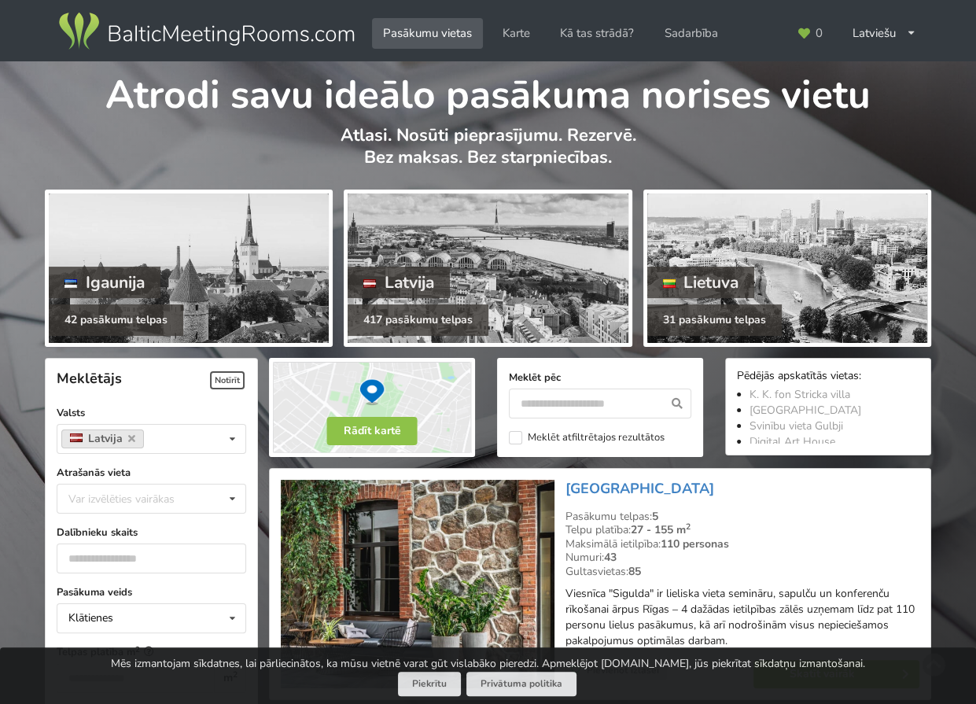
click at [230, 31] on img at bounding box center [206, 31] width 301 height 44
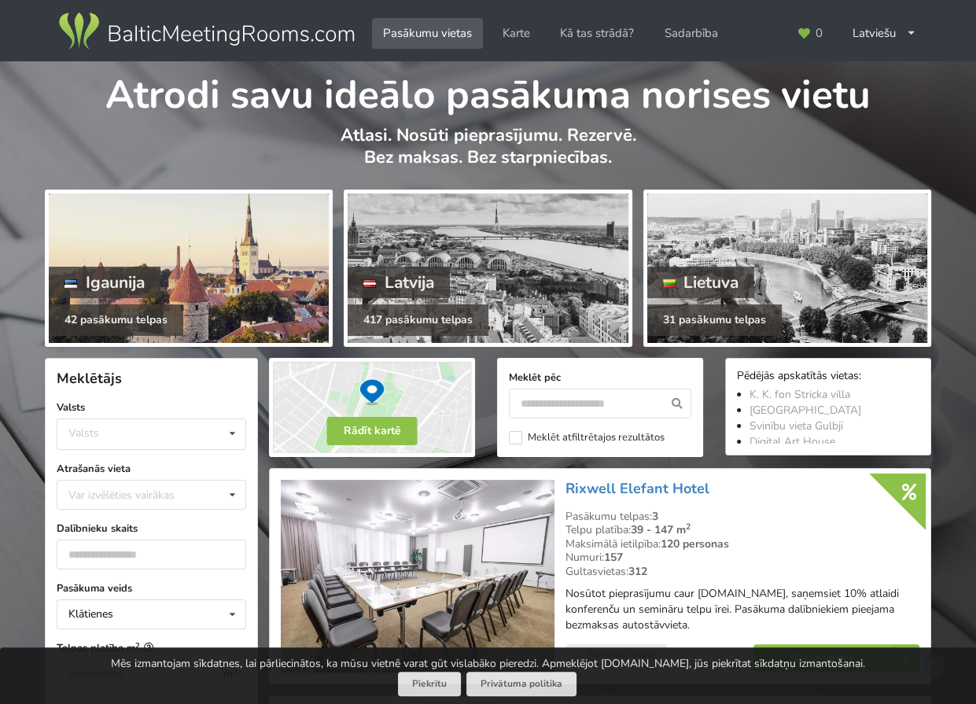
click at [201, 282] on div at bounding box center [189, 267] width 280 height 149
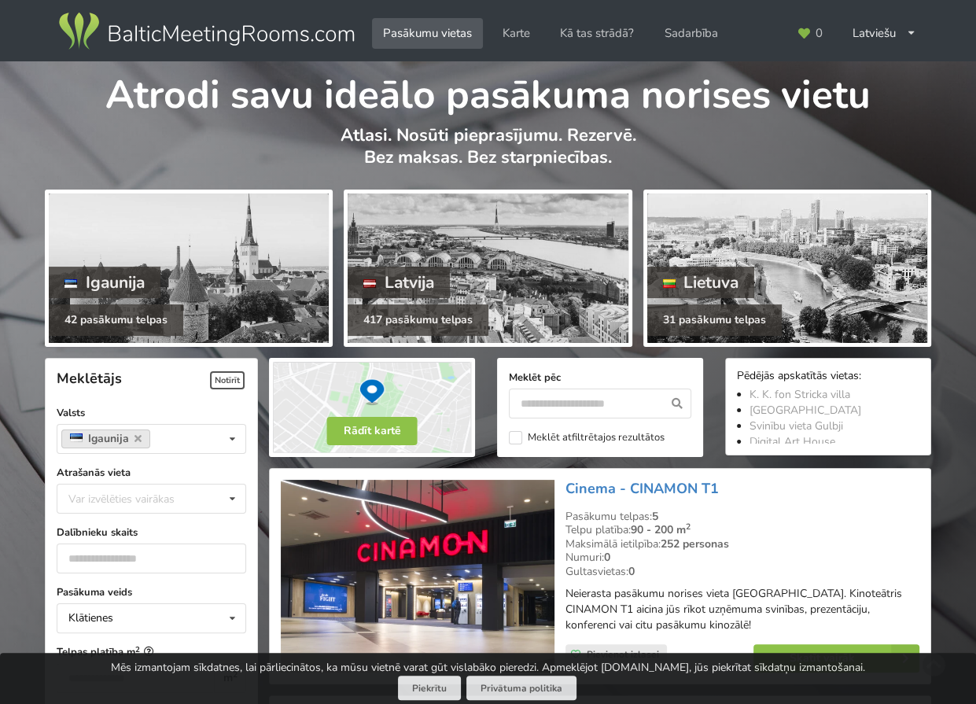
drag, startPoint x: 0, startPoint y: 0, endPoint x: 452, endPoint y: 263, distance: 523.4
click at [452, 263] on div at bounding box center [488, 267] width 280 height 149
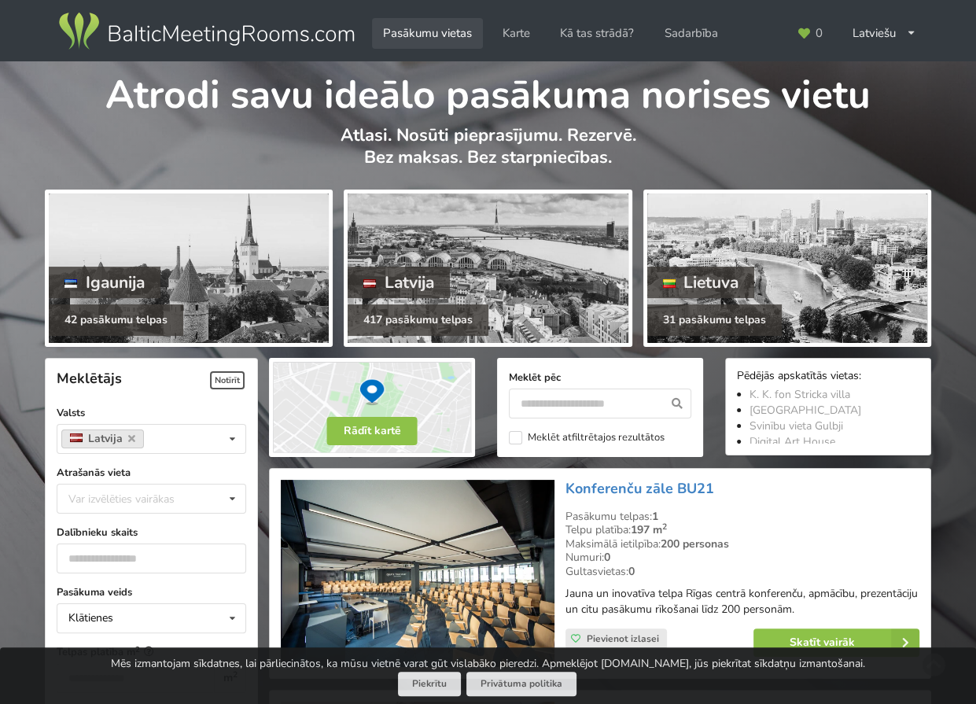
click at [437, 31] on link "Pasākumu vietas" at bounding box center [427, 33] width 111 height 31
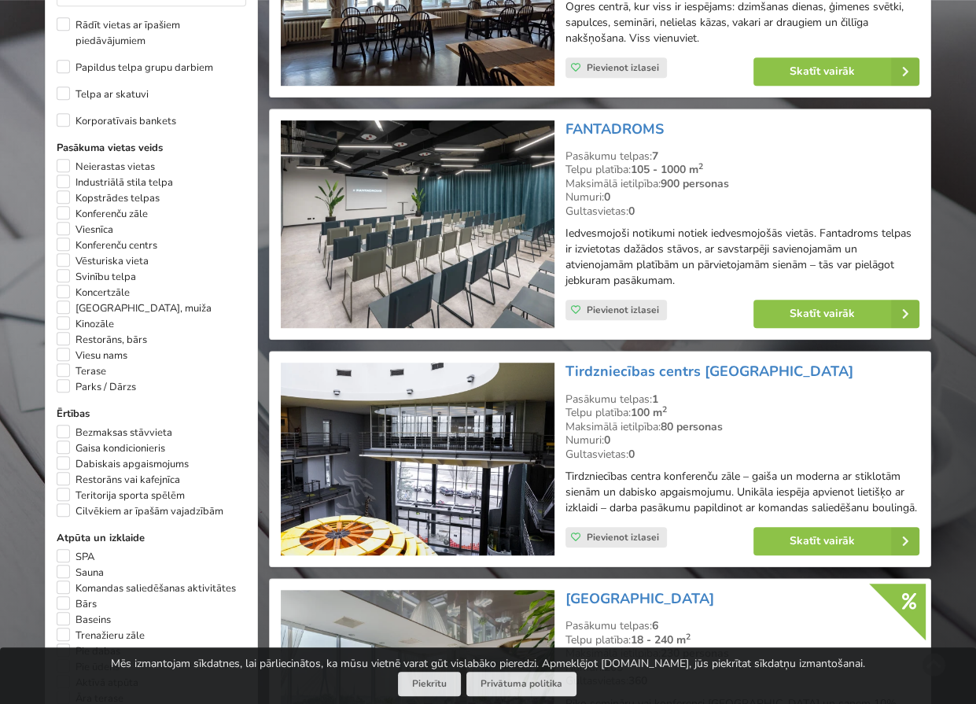
scroll to position [1101, 0]
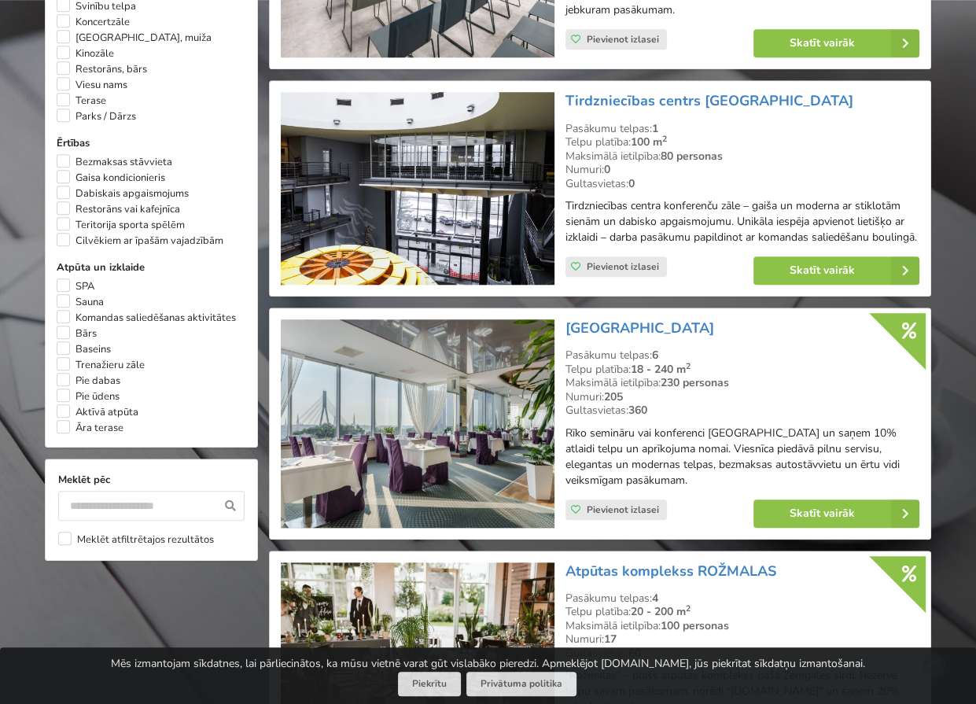
click at [382, 251] on img at bounding box center [417, 188] width 273 height 193
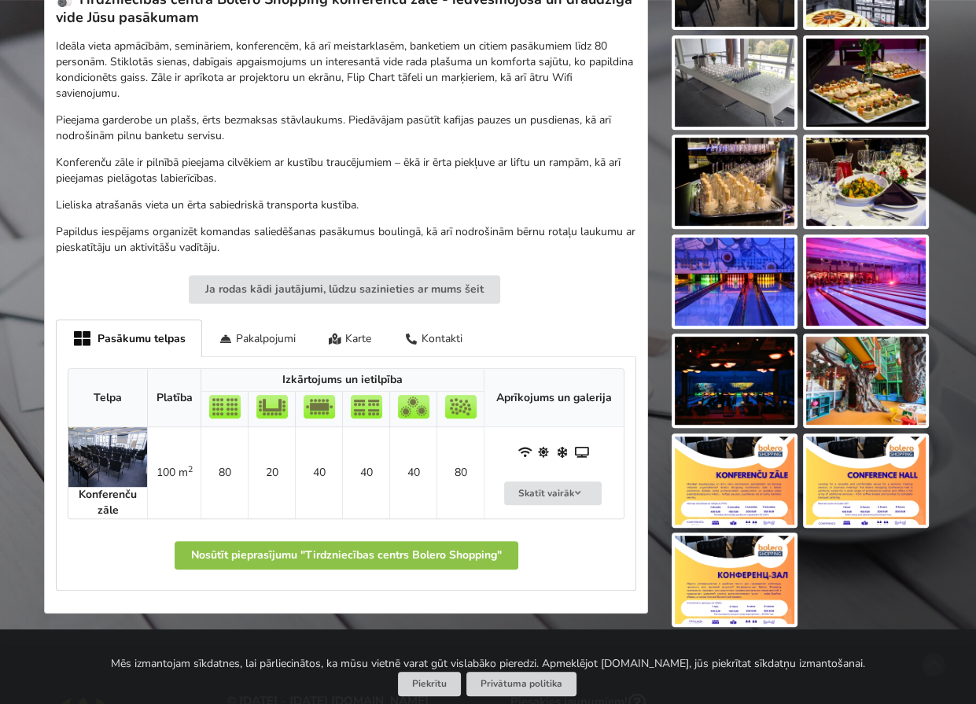
scroll to position [551, 0]
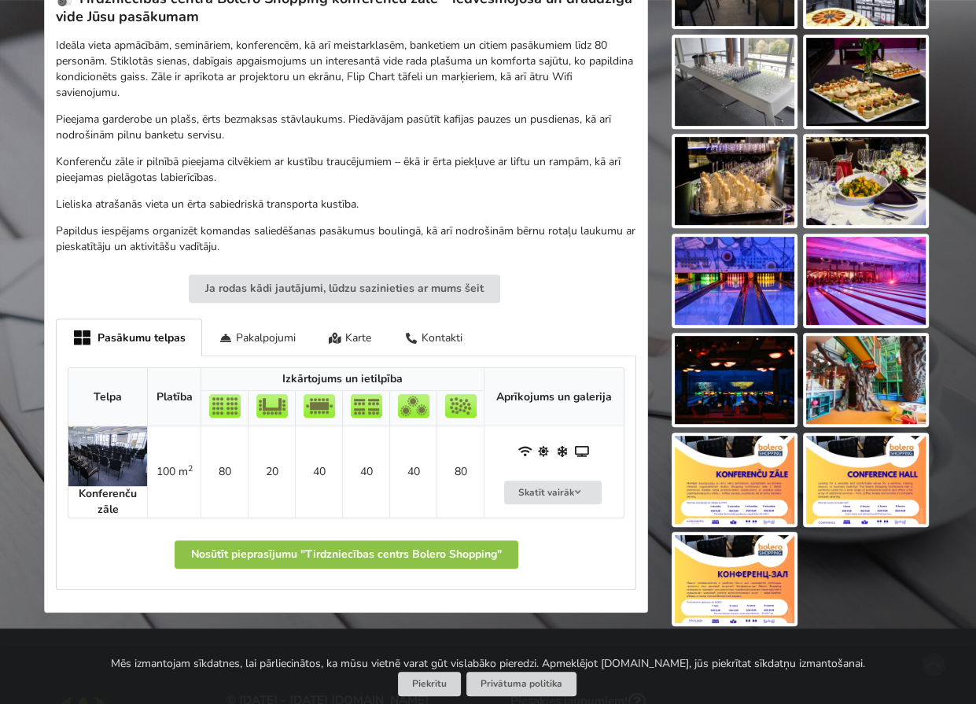
click at [720, 462] on img at bounding box center [735, 480] width 120 height 88
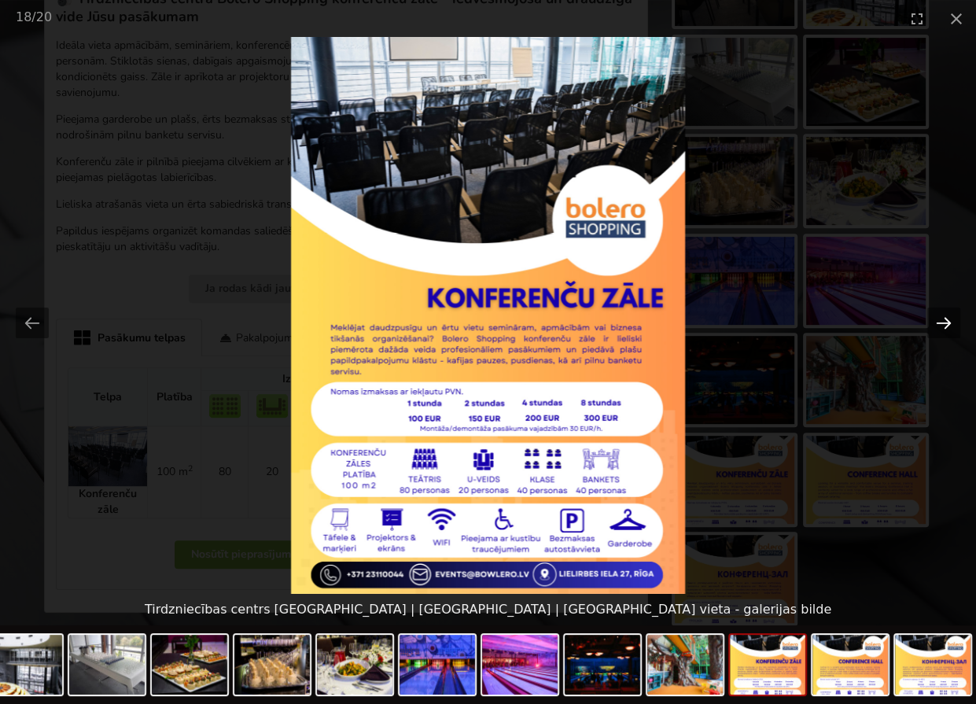
click at [941, 320] on button "Next slide" at bounding box center [943, 323] width 33 height 31
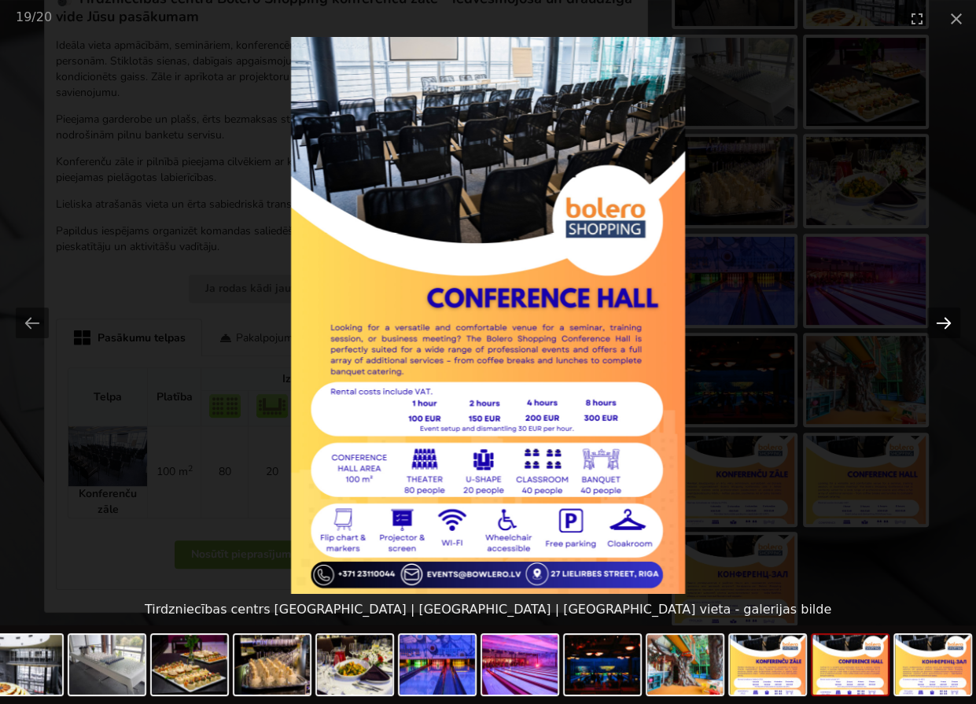
click at [941, 320] on button "Next slide" at bounding box center [943, 323] width 33 height 31
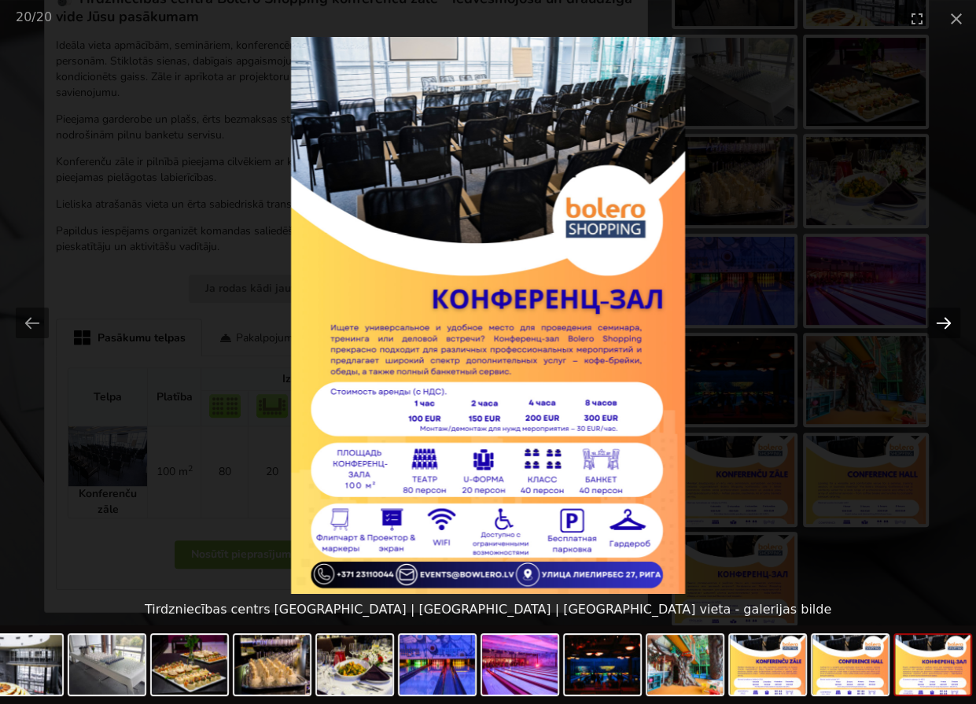
click at [941, 320] on button "Next slide" at bounding box center [943, 323] width 33 height 31
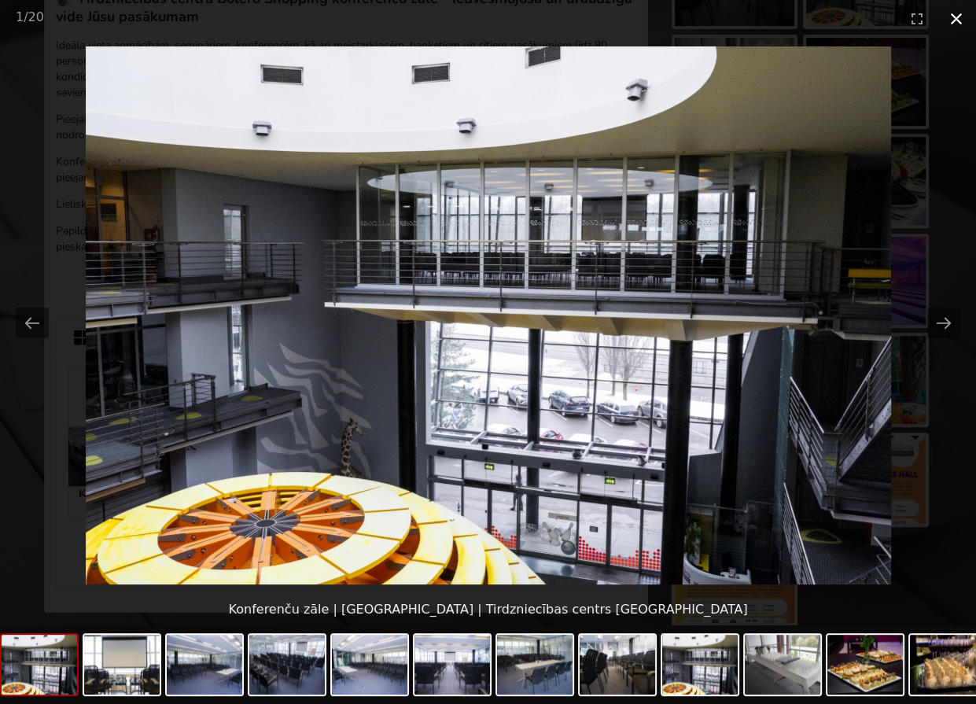
click at [960, 18] on button "Close gallery" at bounding box center [956, 18] width 39 height 37
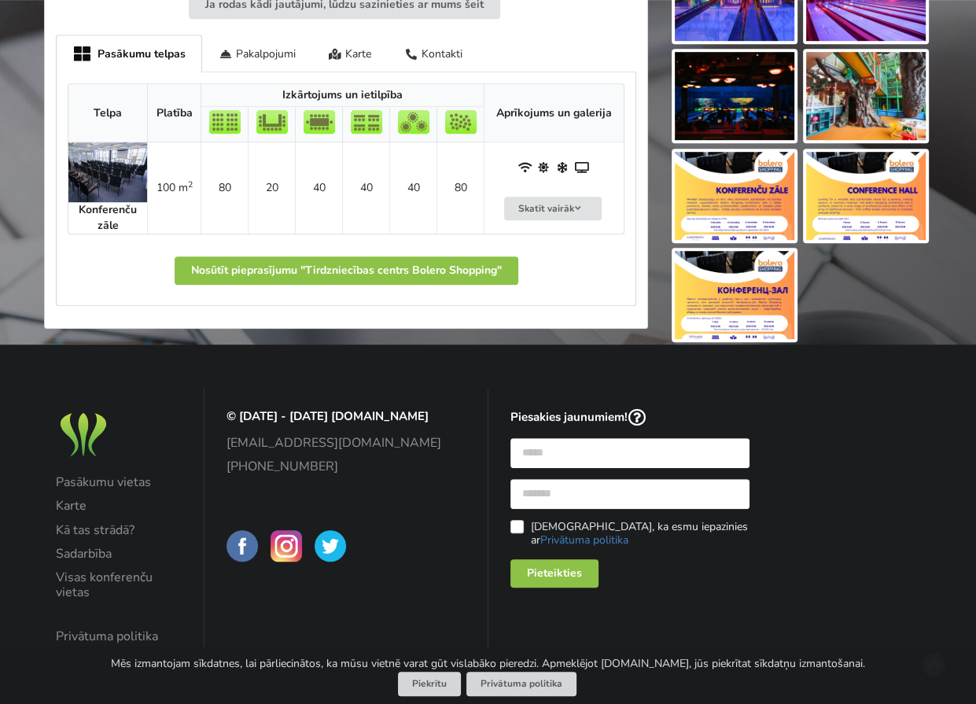
scroll to position [849, 0]
